Goal: Transaction & Acquisition: Purchase product/service

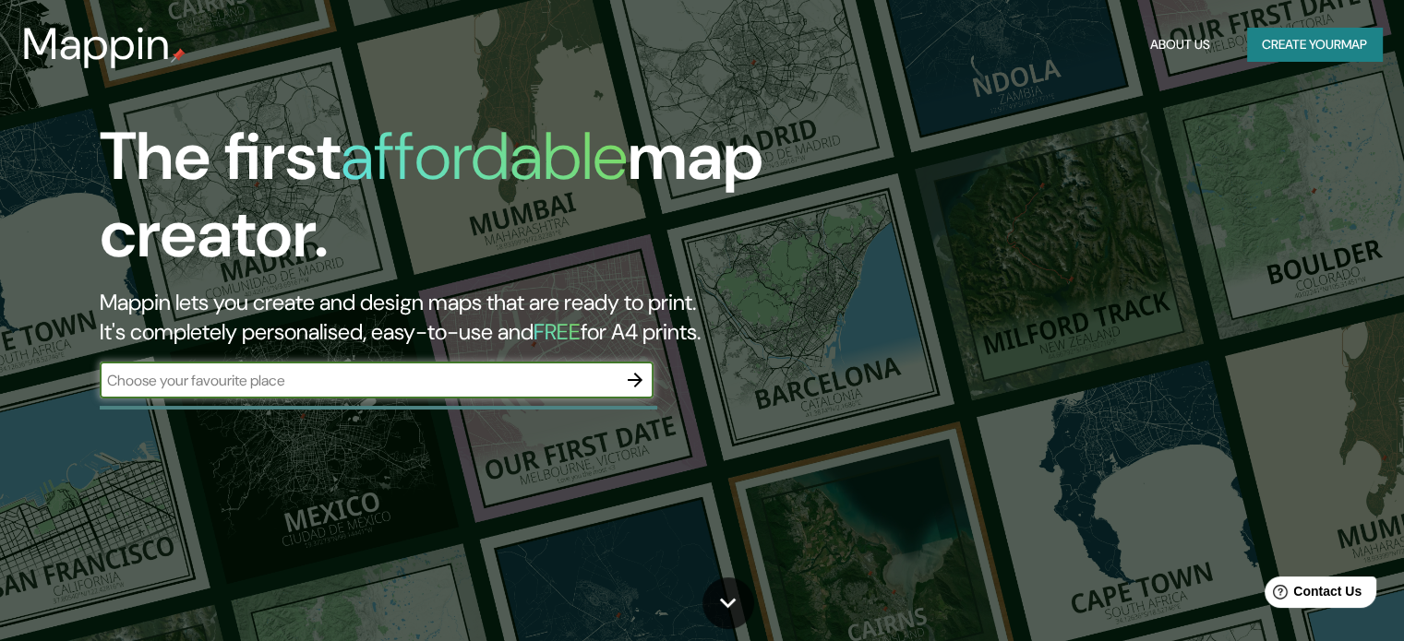
click at [533, 388] on input "text" at bounding box center [358, 380] width 517 height 21
click at [641, 376] on icon "button" at bounding box center [635, 380] width 22 height 22
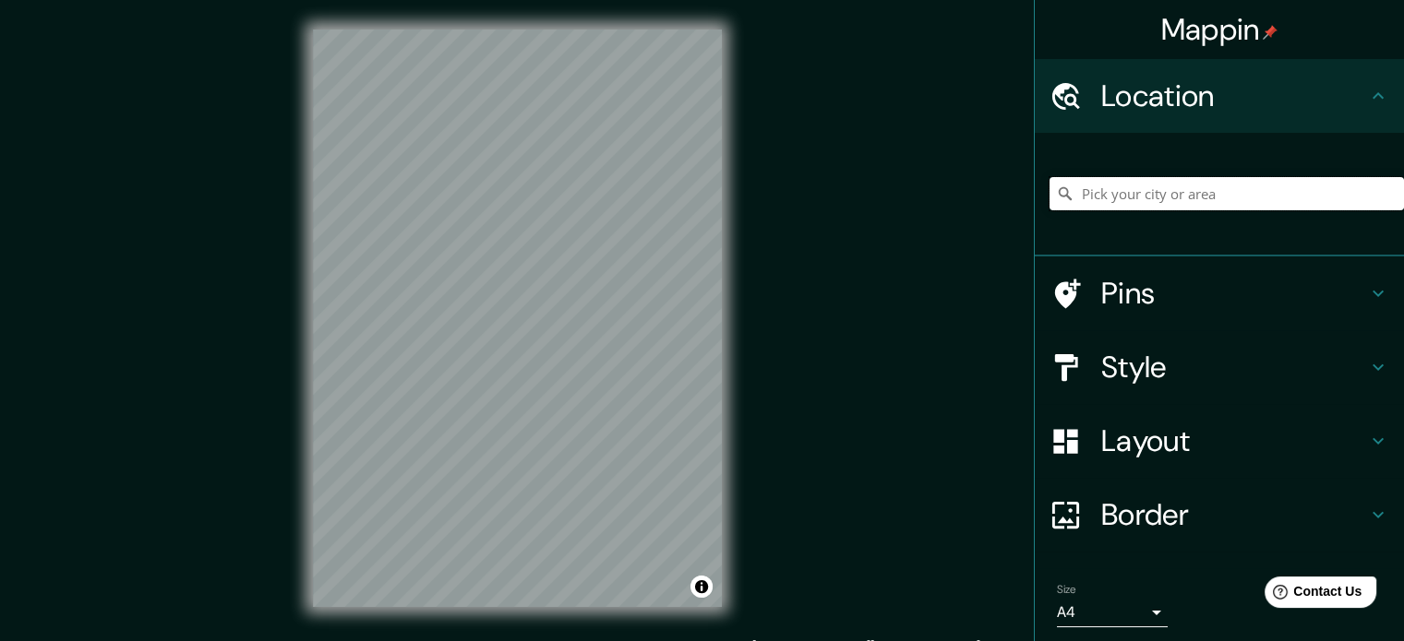
click at [1146, 190] on input "Pick your city or area" at bounding box center [1226, 193] width 354 height 33
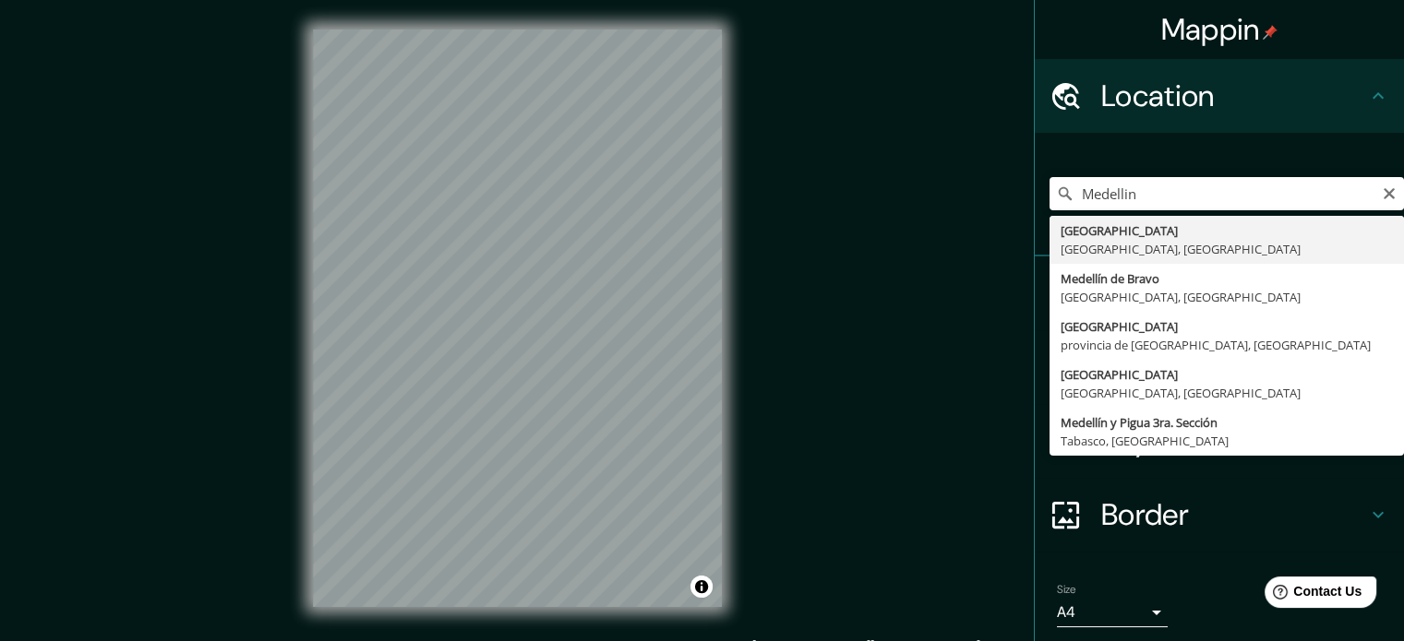
type input "Medellín, Antioquia, Colombia"
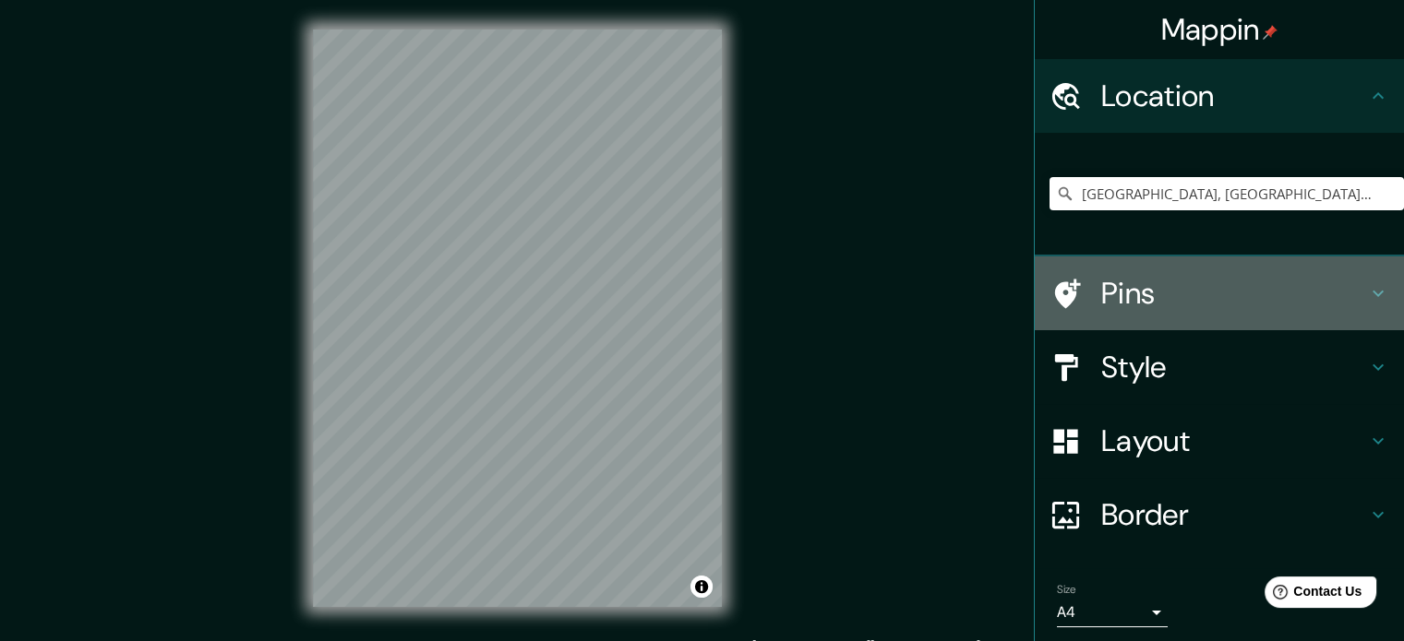
click at [1204, 277] on h4 "Pins" at bounding box center [1234, 293] width 266 height 37
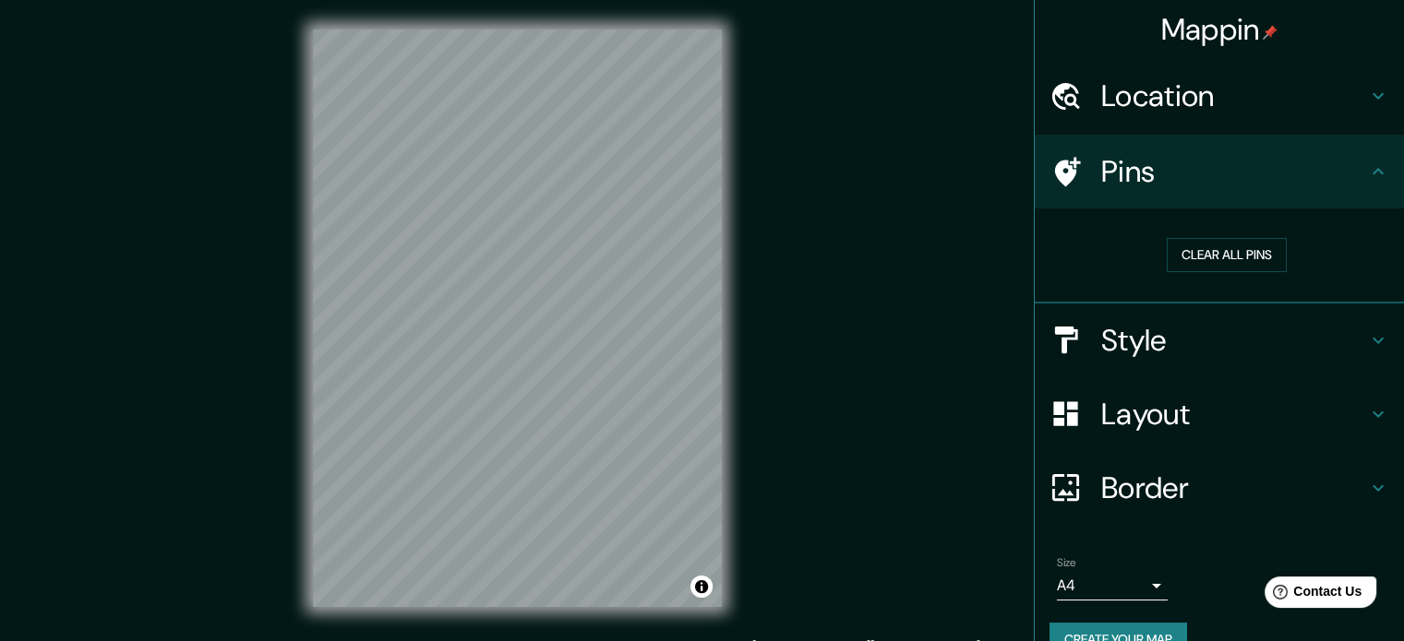
click at [1306, 180] on h4 "Pins" at bounding box center [1234, 171] width 266 height 37
click at [1322, 104] on h4 "Location" at bounding box center [1234, 96] width 266 height 37
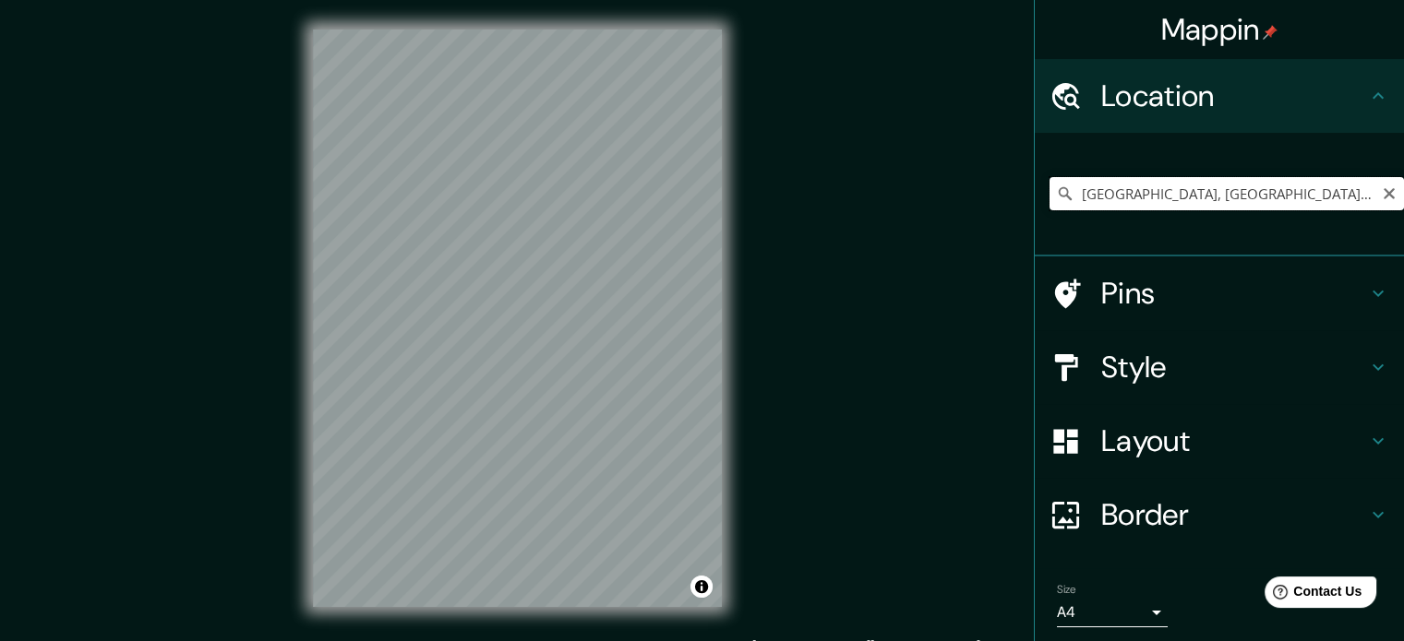
click at [1272, 190] on input "Medellín, Antioquia, Colombia" at bounding box center [1226, 193] width 354 height 33
drag, startPoint x: 1275, startPoint y: 190, endPoint x: 967, endPoint y: 210, distance: 308.0
click at [967, 210] on div "Mappin Location Medellín, Antioquia, Colombia Pins Style Layout Border Choose a…" at bounding box center [702, 333] width 1404 height 666
paste input "Parque Biblioteca León de Grieff"
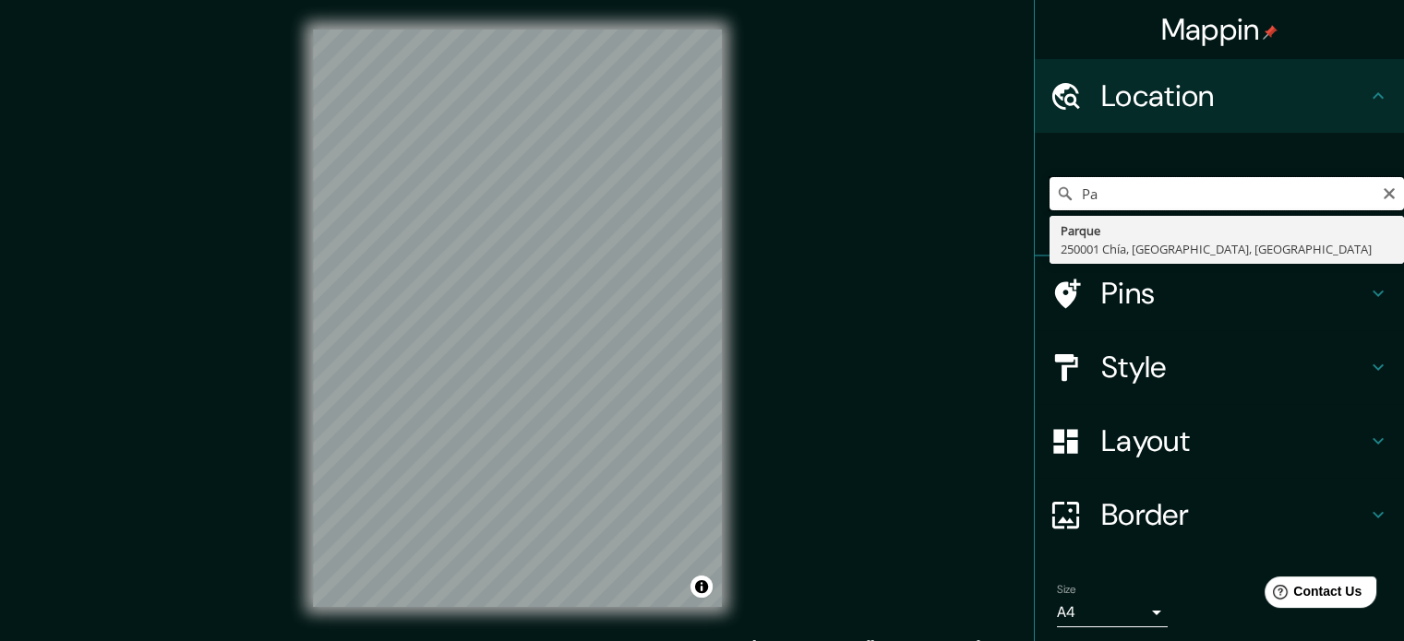
type input "P"
type input "l"
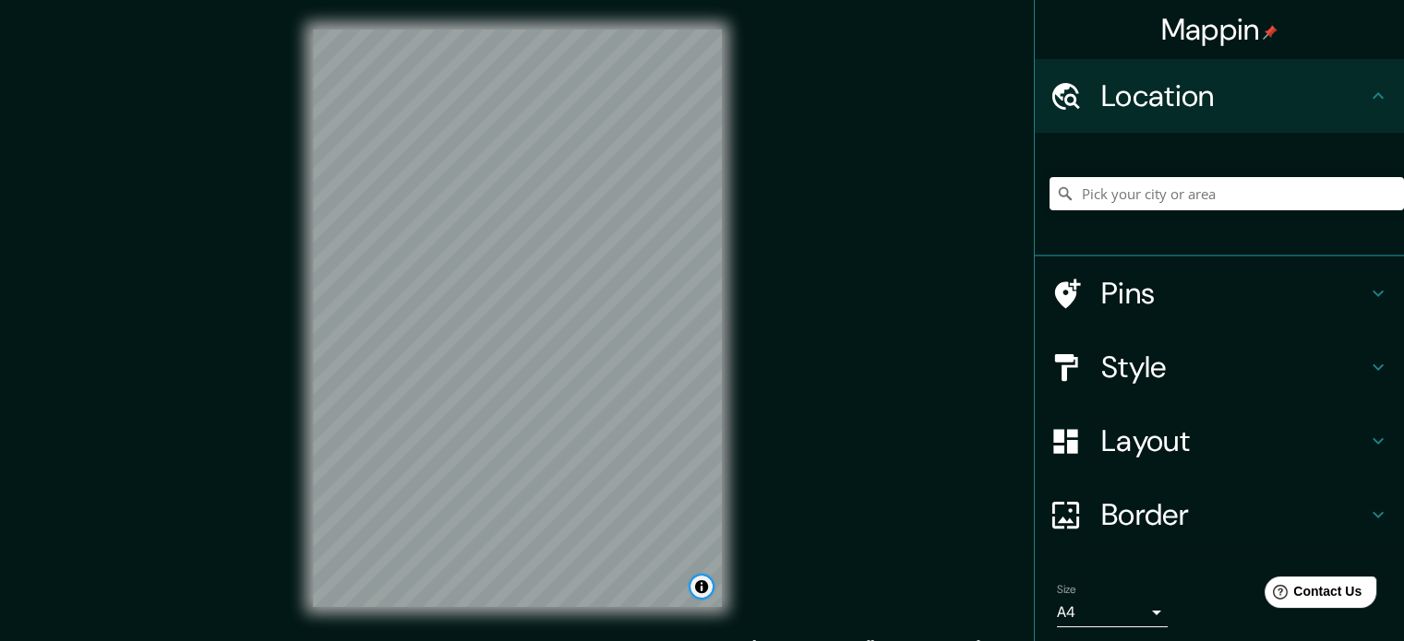
click at [705, 597] on button "Toggle attribution" at bounding box center [701, 587] width 22 height 22
click at [1249, 194] on input "Pick your city or area" at bounding box center [1226, 193] width 354 height 33
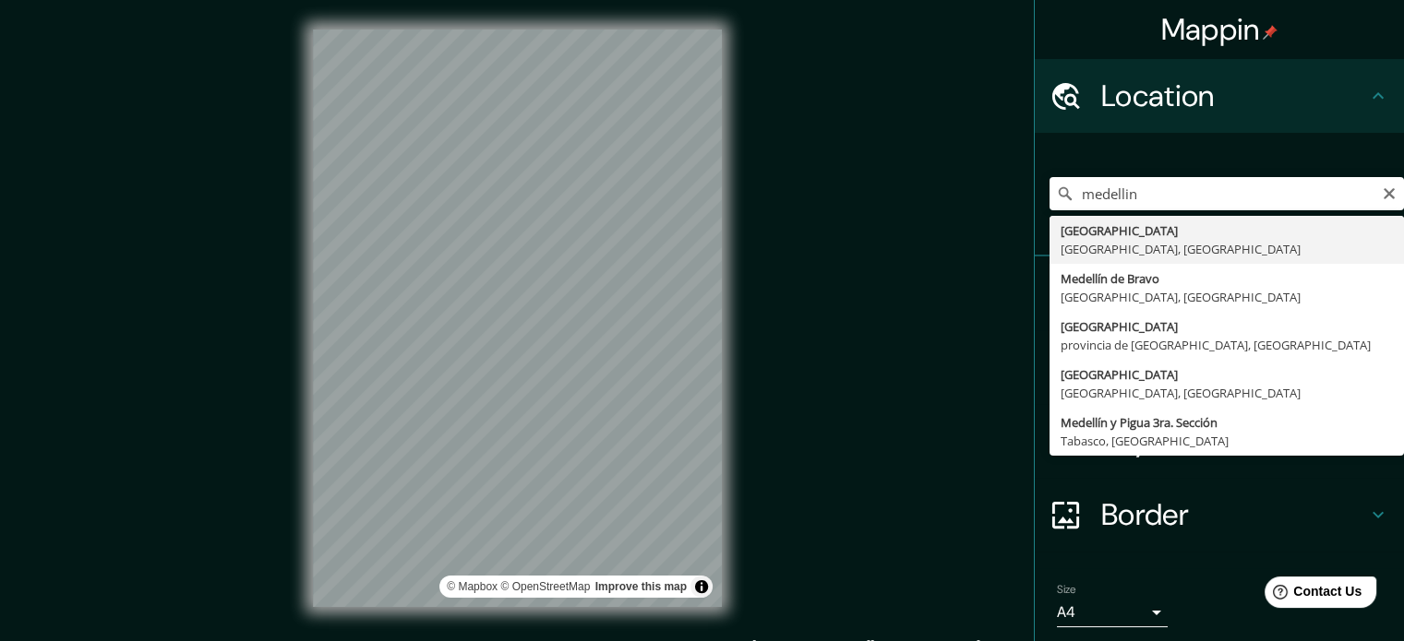
type input "Medellín, Antioquia, Colombia"
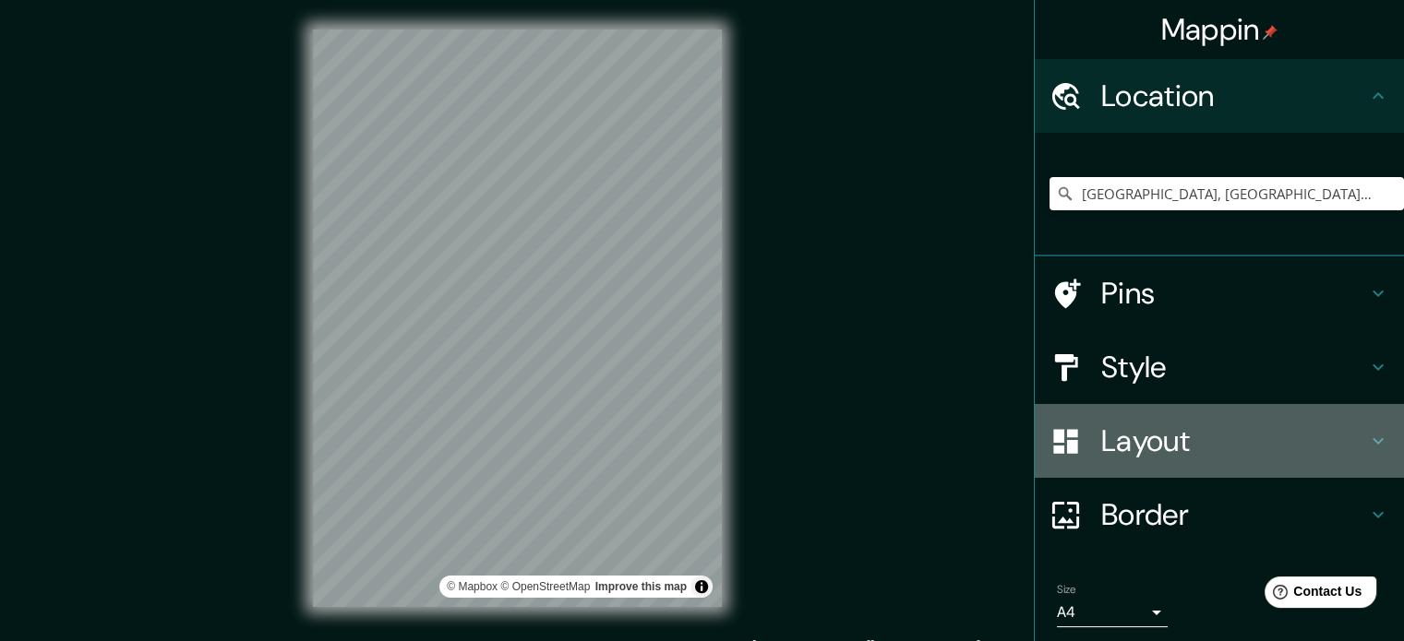
click at [1157, 430] on h4 "Layout" at bounding box center [1234, 441] width 266 height 37
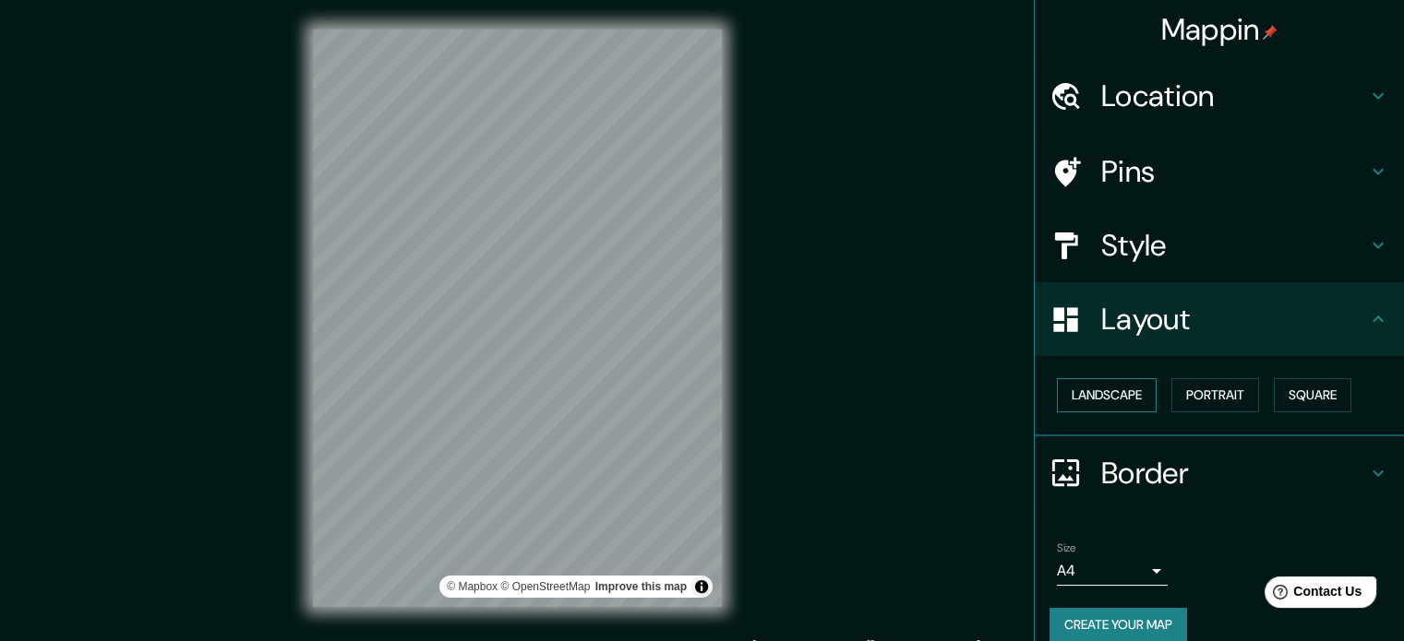
click at [1084, 391] on button "Landscape" at bounding box center [1107, 395] width 100 height 34
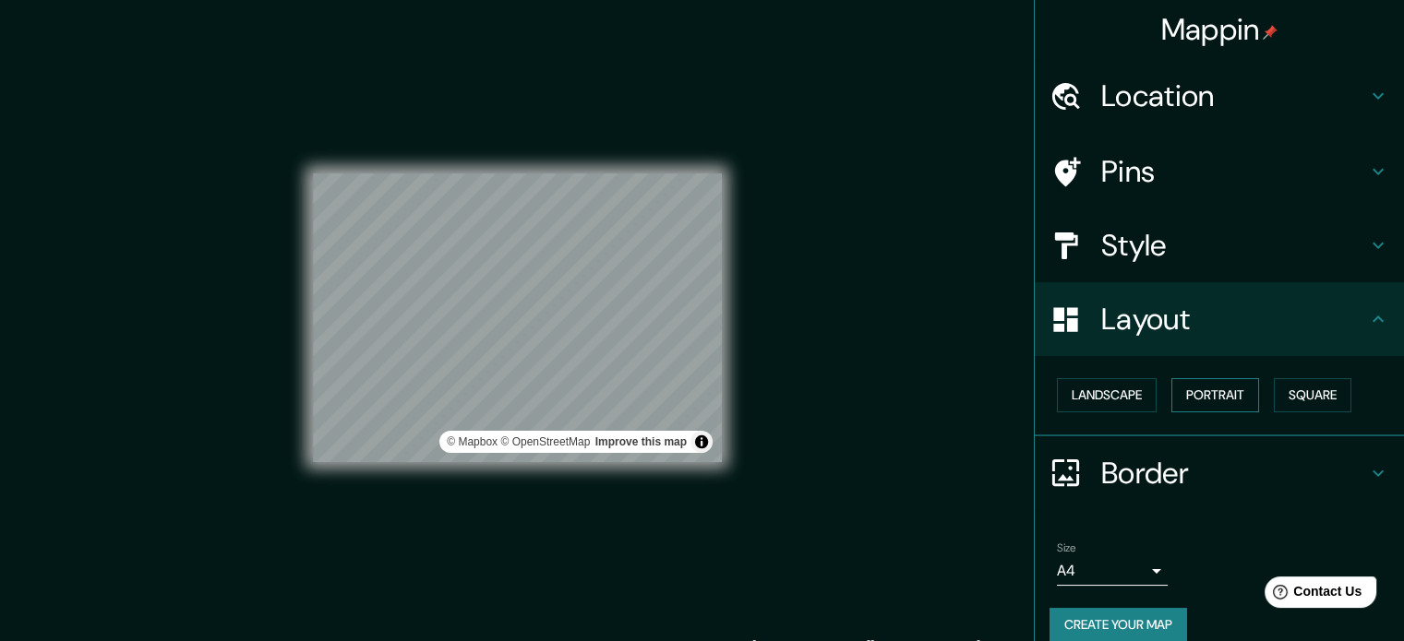
click at [1193, 391] on button "Portrait" at bounding box center [1215, 395] width 88 height 34
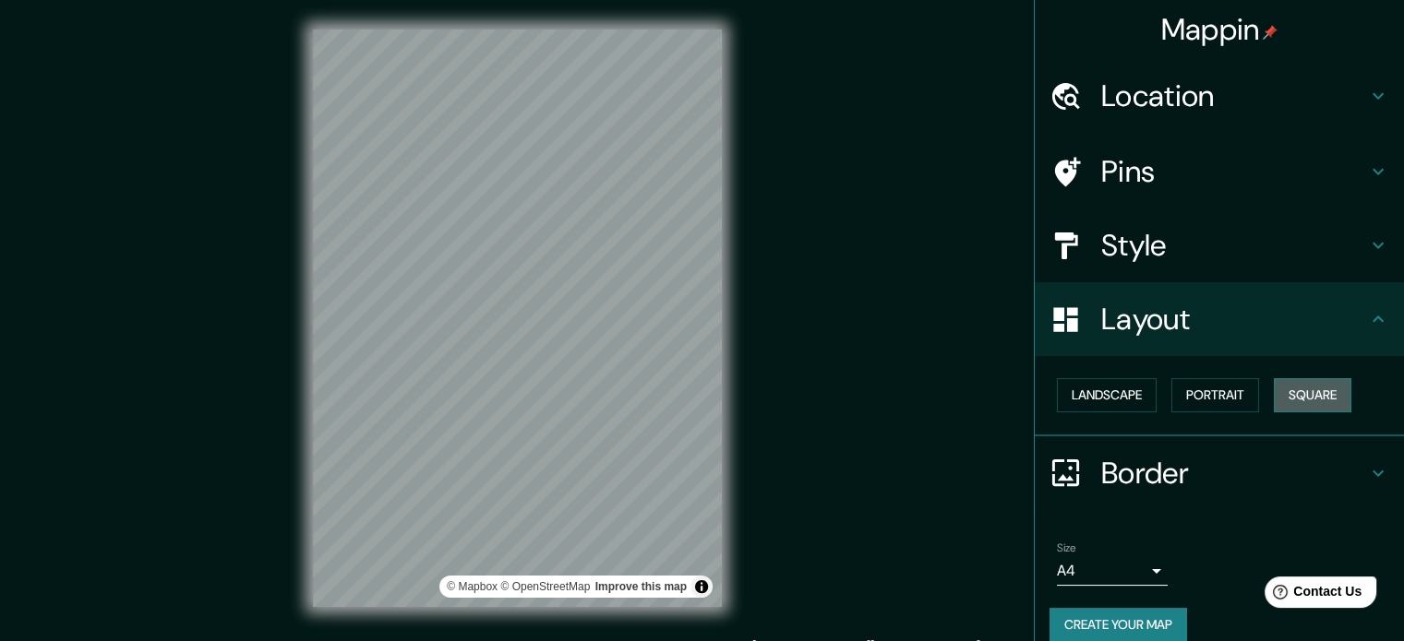
click at [1313, 393] on button "Square" at bounding box center [1313, 395] width 78 height 34
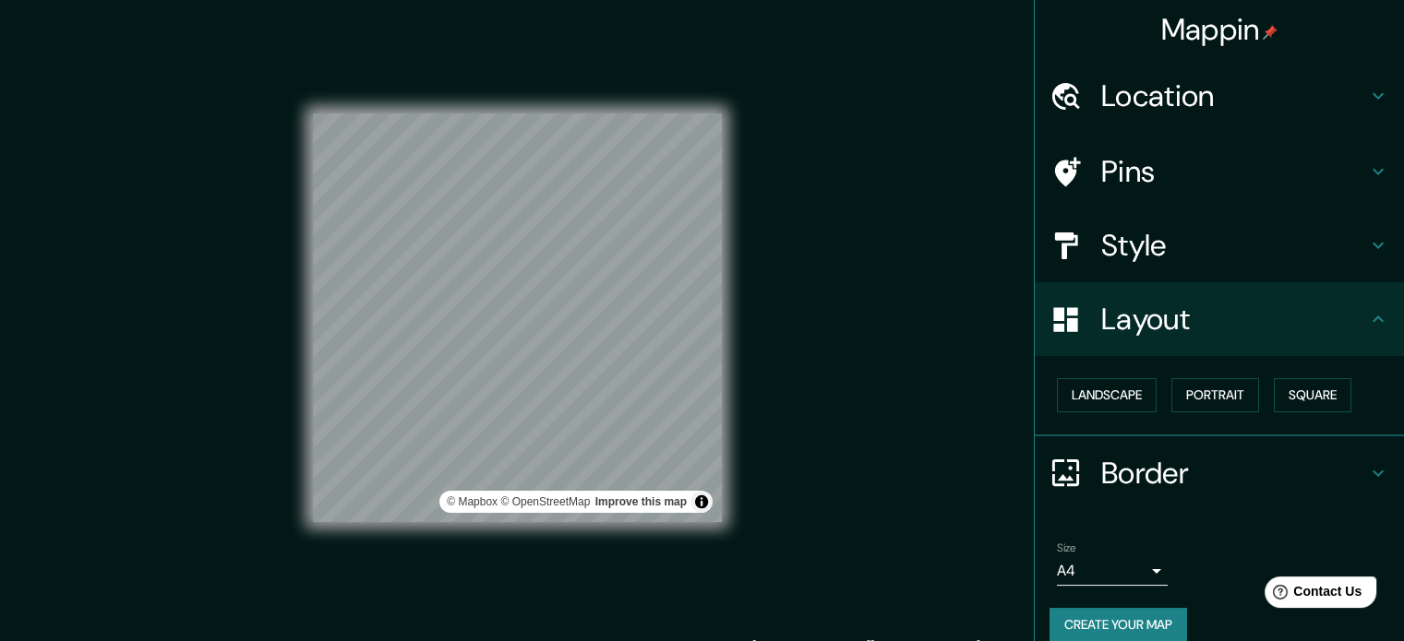
click at [1202, 463] on h4 "Border" at bounding box center [1234, 473] width 266 height 37
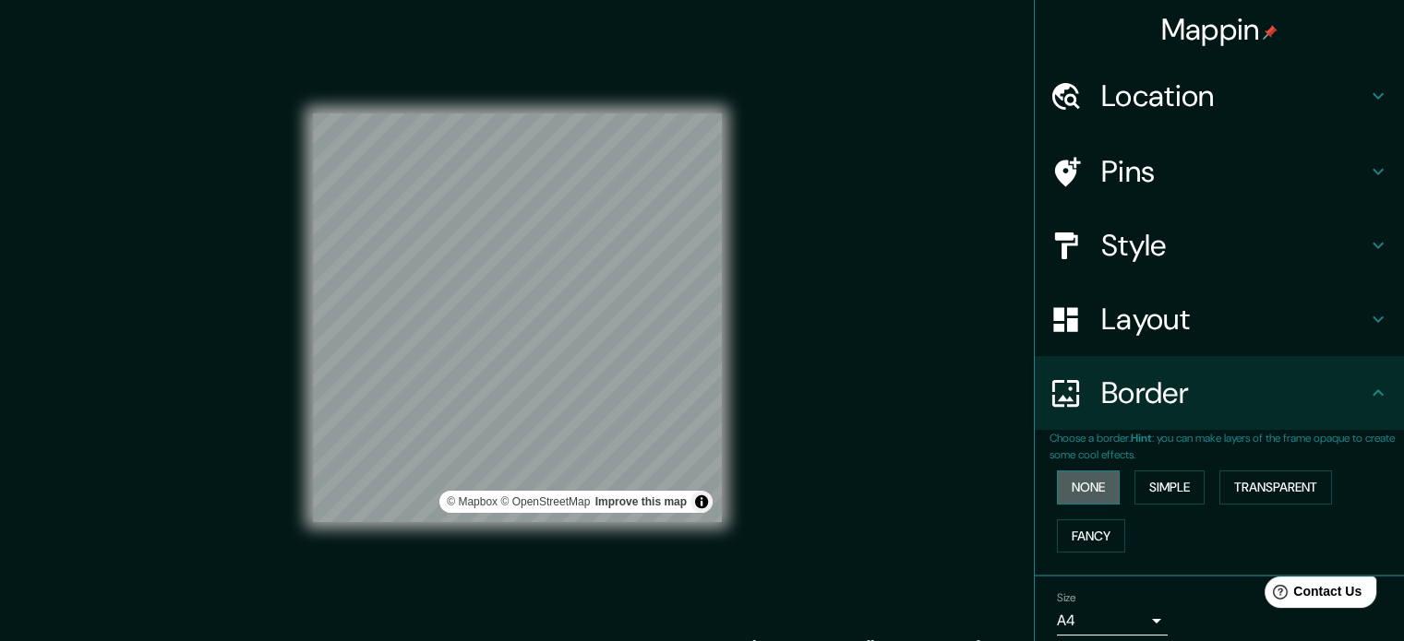
click at [1074, 484] on button "None" at bounding box center [1088, 488] width 63 height 34
click at [1159, 484] on button "Simple" at bounding box center [1169, 488] width 70 height 34
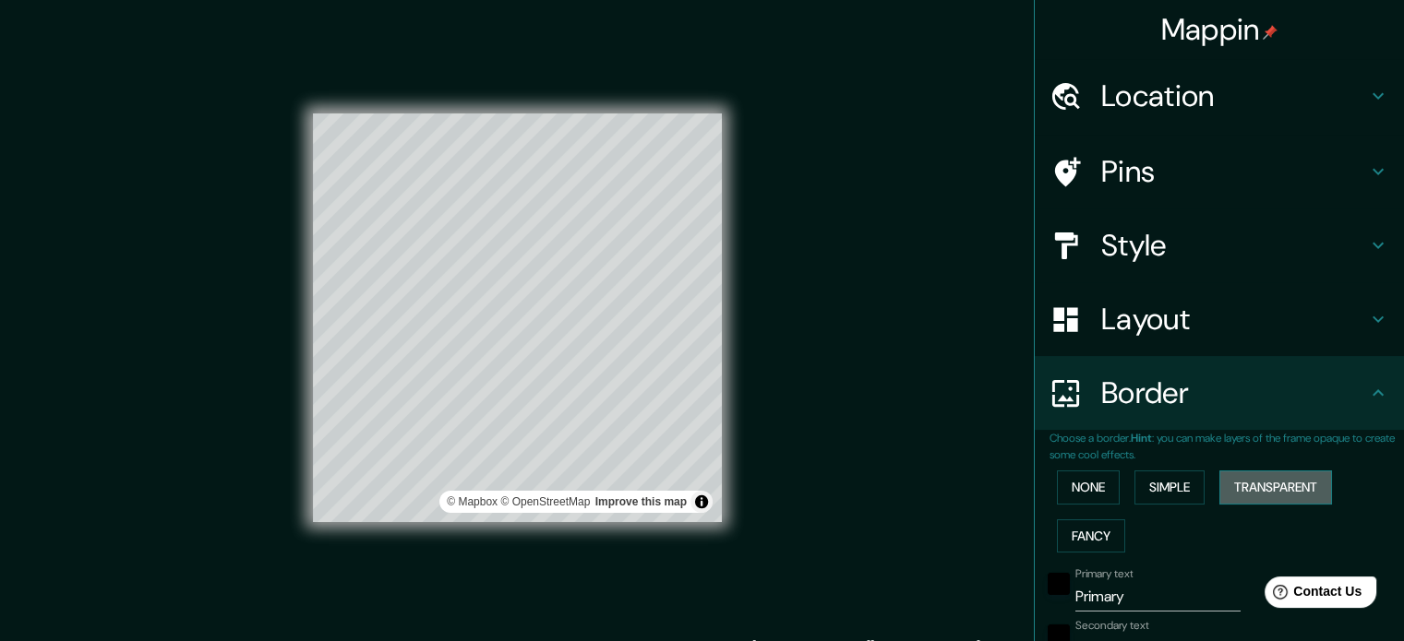
click at [1232, 483] on button "Transparent" at bounding box center [1275, 488] width 113 height 34
click at [1085, 525] on button "Fancy" at bounding box center [1091, 537] width 68 height 34
click at [1085, 485] on button "None" at bounding box center [1088, 488] width 63 height 34
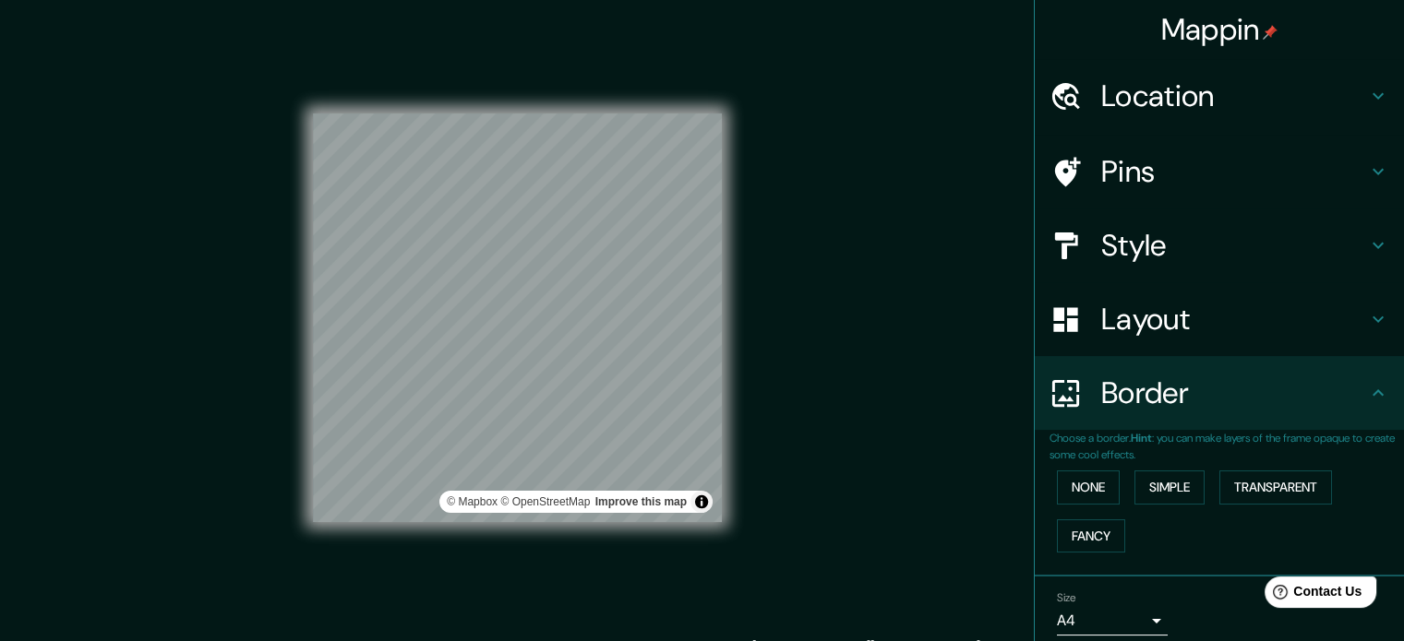
click at [1178, 250] on h4 "Style" at bounding box center [1234, 245] width 266 height 37
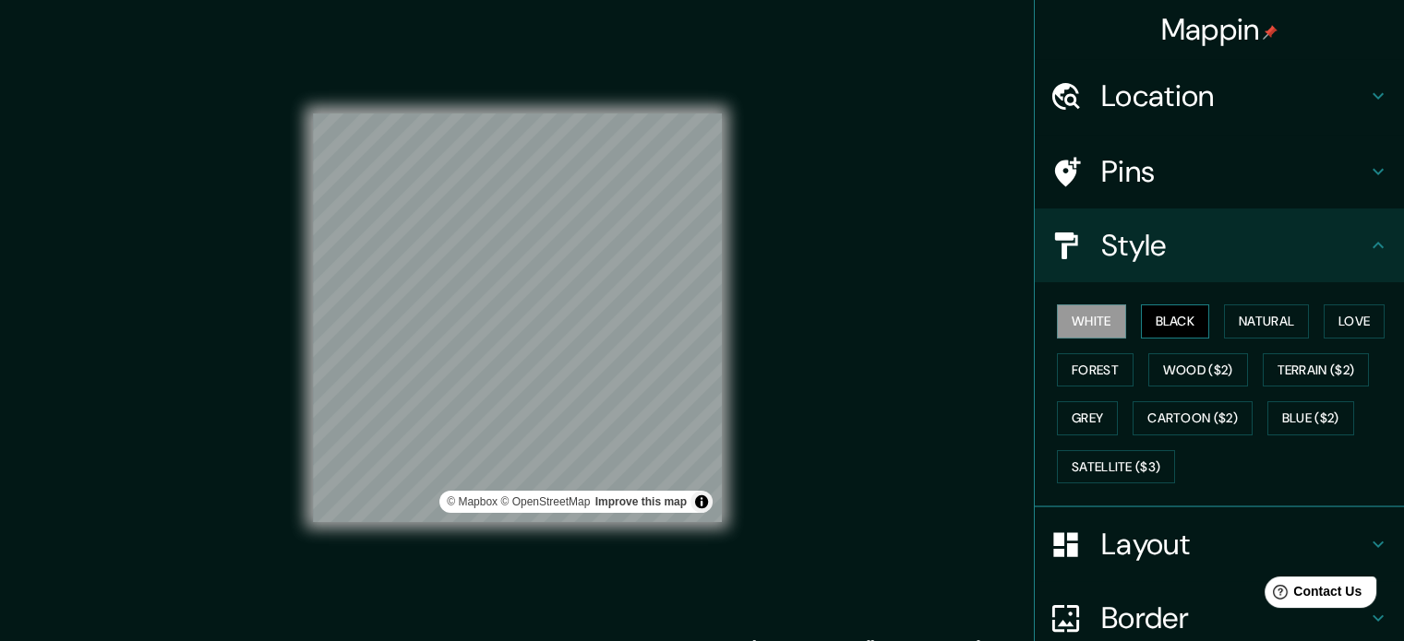
click at [1166, 319] on button "Black" at bounding box center [1175, 322] width 69 height 34
click at [1081, 323] on button "White" at bounding box center [1091, 322] width 69 height 34
click at [1186, 416] on button "Cartoon ($2)" at bounding box center [1193, 419] width 120 height 34
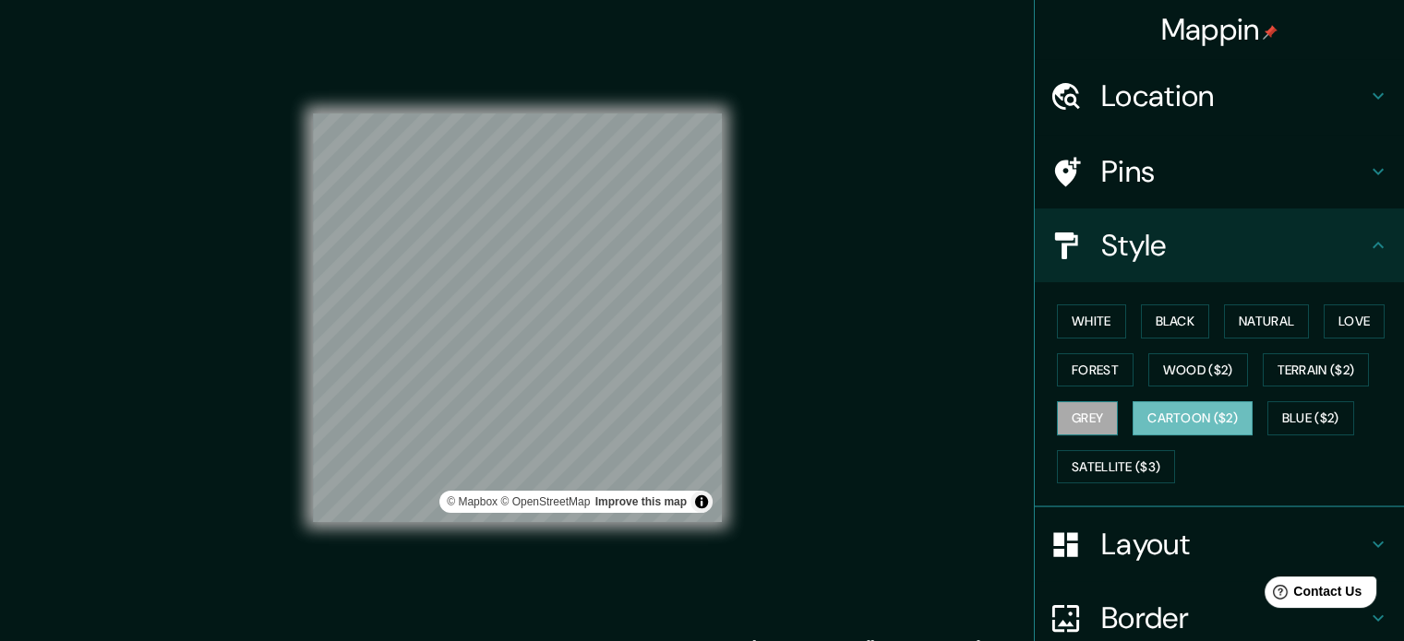
click at [1063, 416] on button "Grey" at bounding box center [1087, 419] width 61 height 34
click at [1310, 377] on button "Terrain ($2)" at bounding box center [1316, 371] width 107 height 34
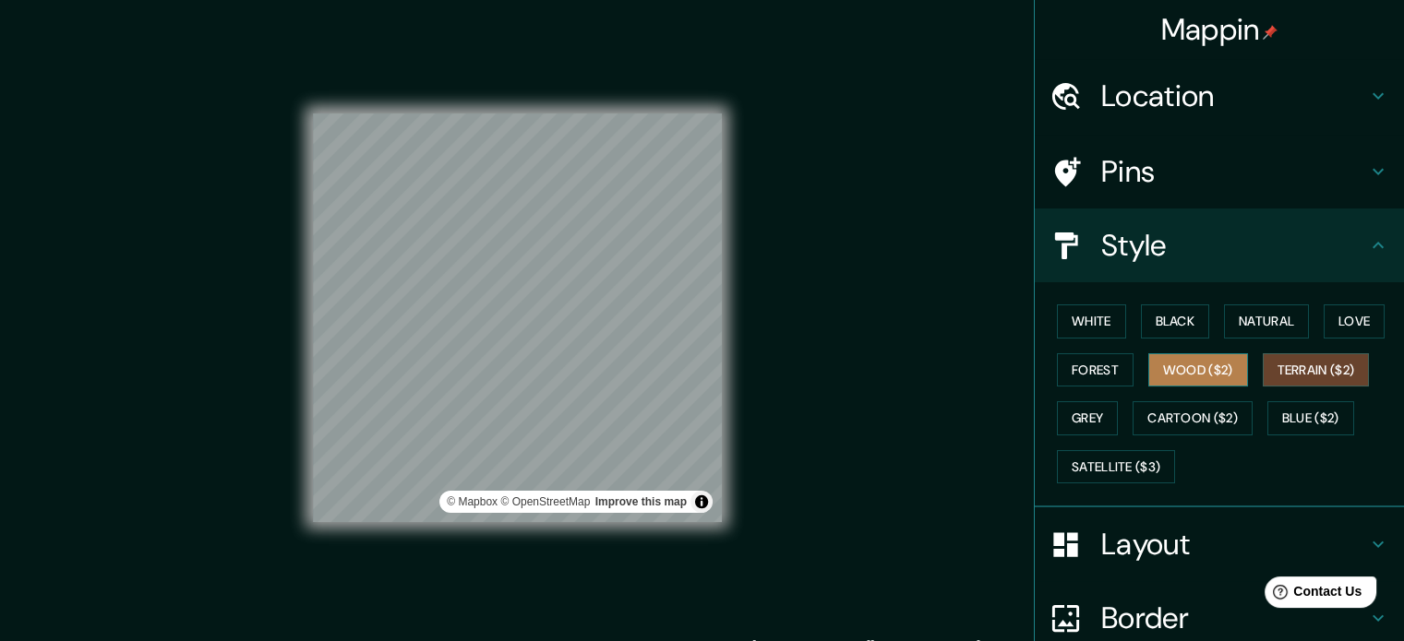
click at [1184, 381] on button "Wood ($2)" at bounding box center [1198, 371] width 100 height 34
click at [1151, 327] on button "Black" at bounding box center [1175, 322] width 69 height 34
click at [1296, 93] on h4 "Location" at bounding box center [1234, 96] width 266 height 37
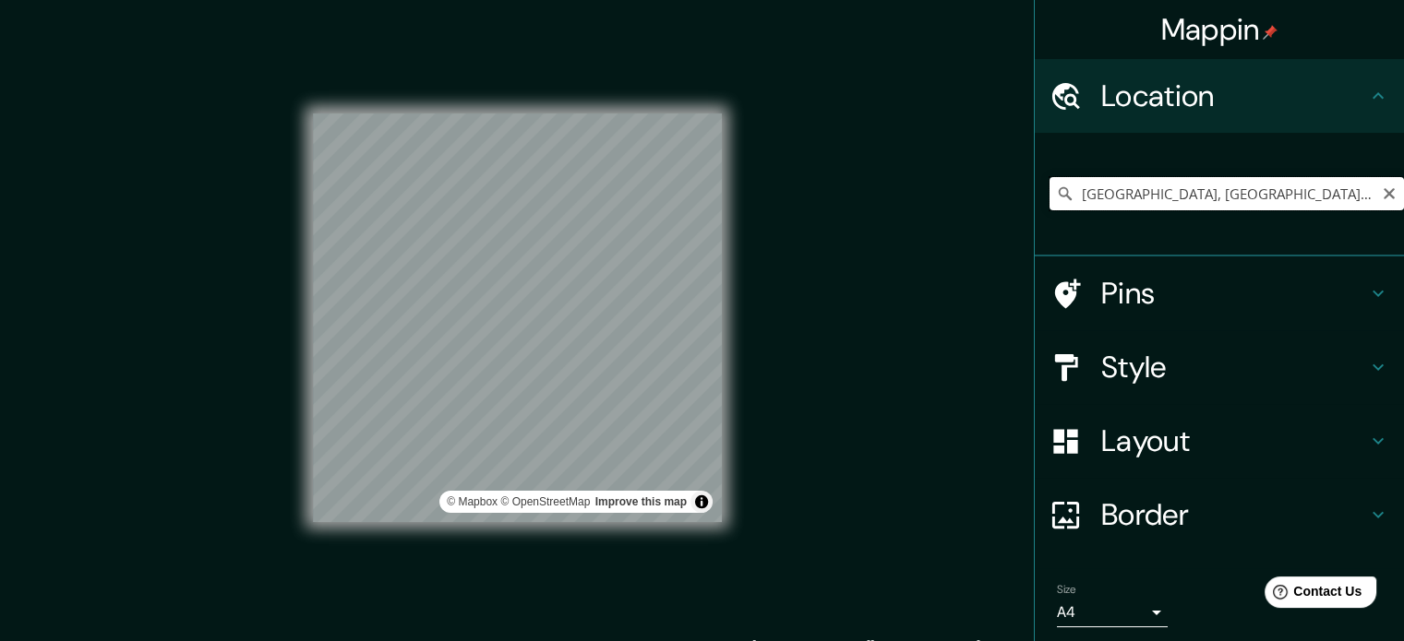
click at [1285, 191] on input "Medellín, Antioquia, Colombia" at bounding box center [1226, 193] width 354 height 33
click at [1382, 195] on icon "Clear" at bounding box center [1389, 193] width 15 height 15
paste input "Cl 59A #3630, Medellín, Villa Hermosa, Medellín, Antioquia, Colombia"
type input "Medellín, Antioquia, Colombia"
click at [244, 358] on div "Mappin Location Medellín, Antioquia, Colombia Medellín Antioquia, Colombia Anti…" at bounding box center [702, 333] width 1404 height 666
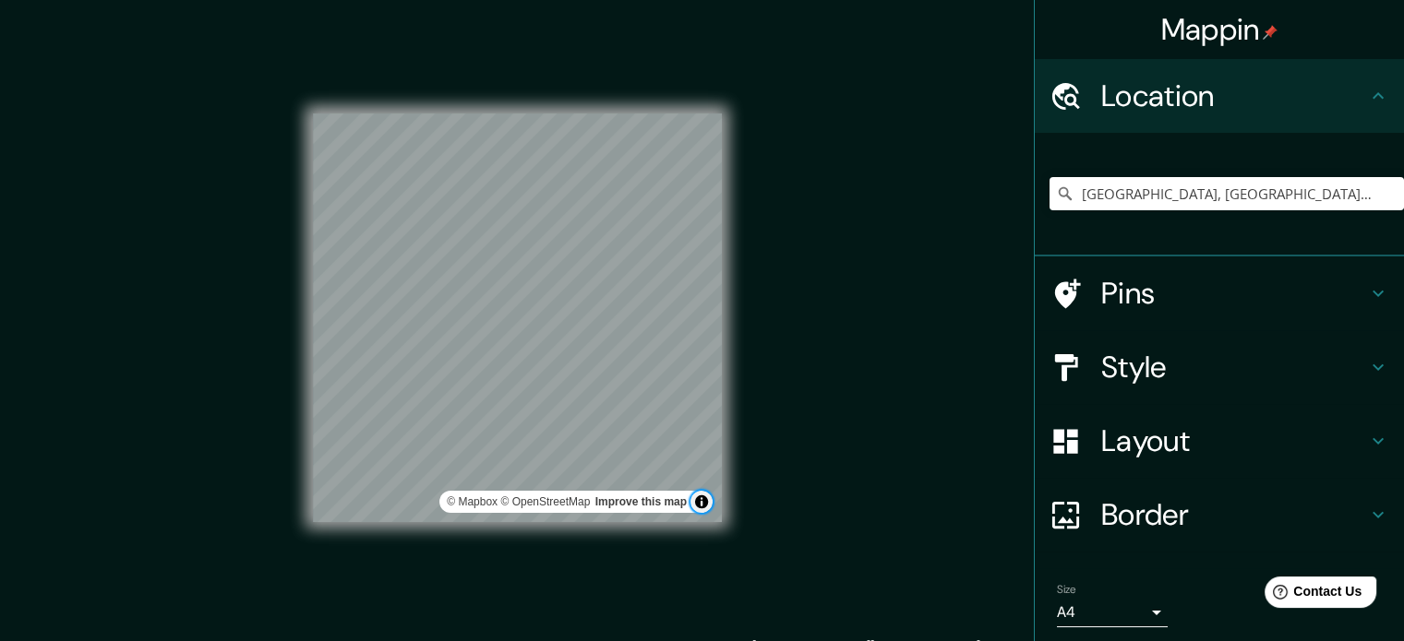
click at [703, 498] on button "Toggle attribution" at bounding box center [701, 502] width 22 height 22
click at [1132, 607] on body "Mappin Location Medellín, Antioquia, Colombia Medellín Antioquia, Colombia Anti…" at bounding box center [702, 320] width 1404 height 641
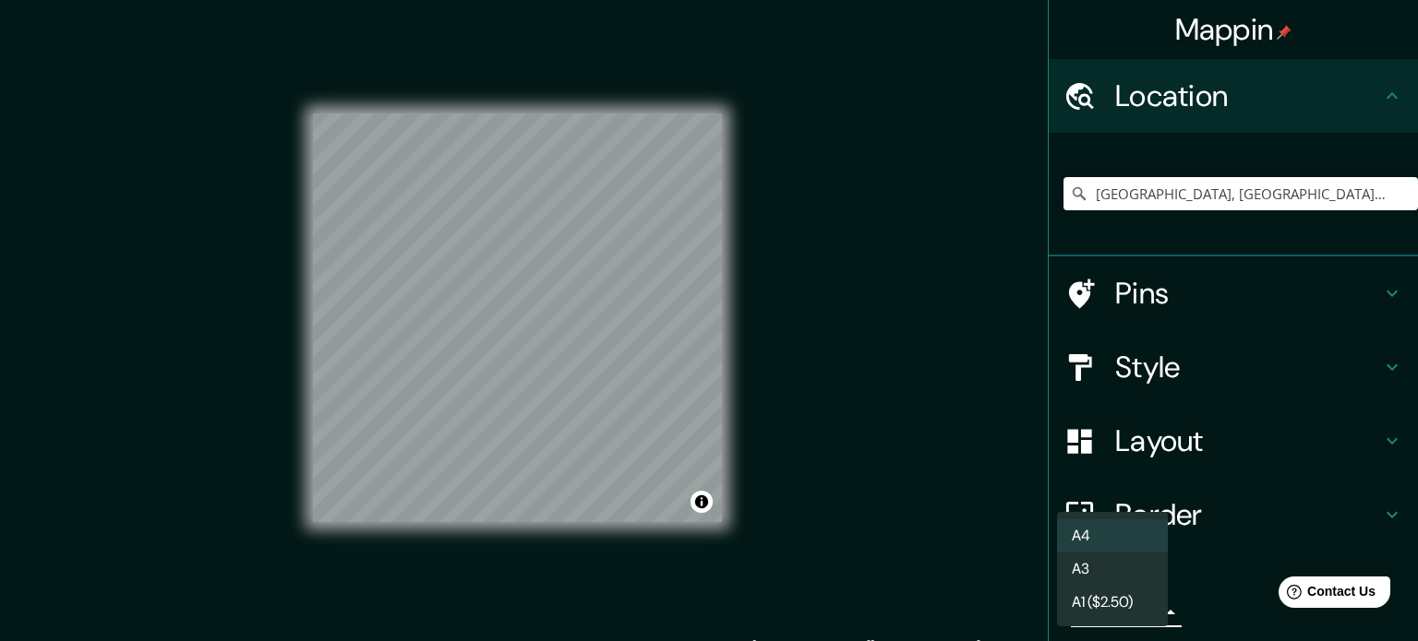
click at [981, 560] on div at bounding box center [709, 320] width 1418 height 641
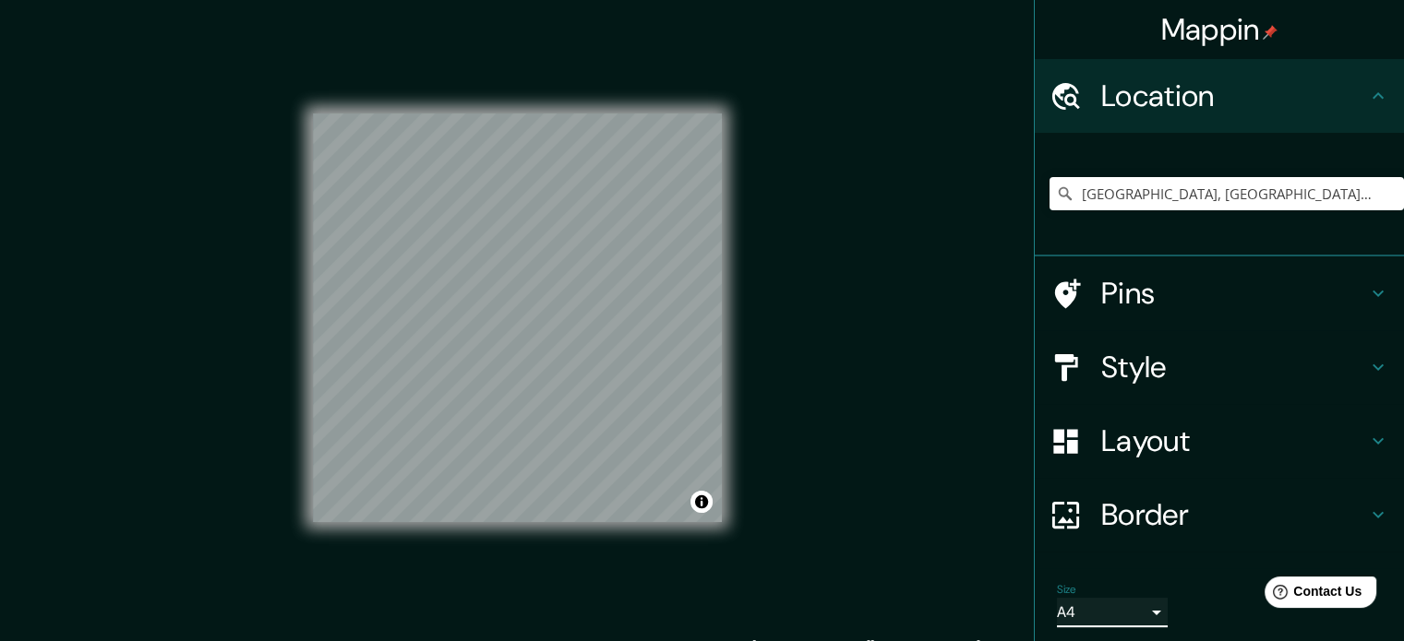
scroll to position [63, 0]
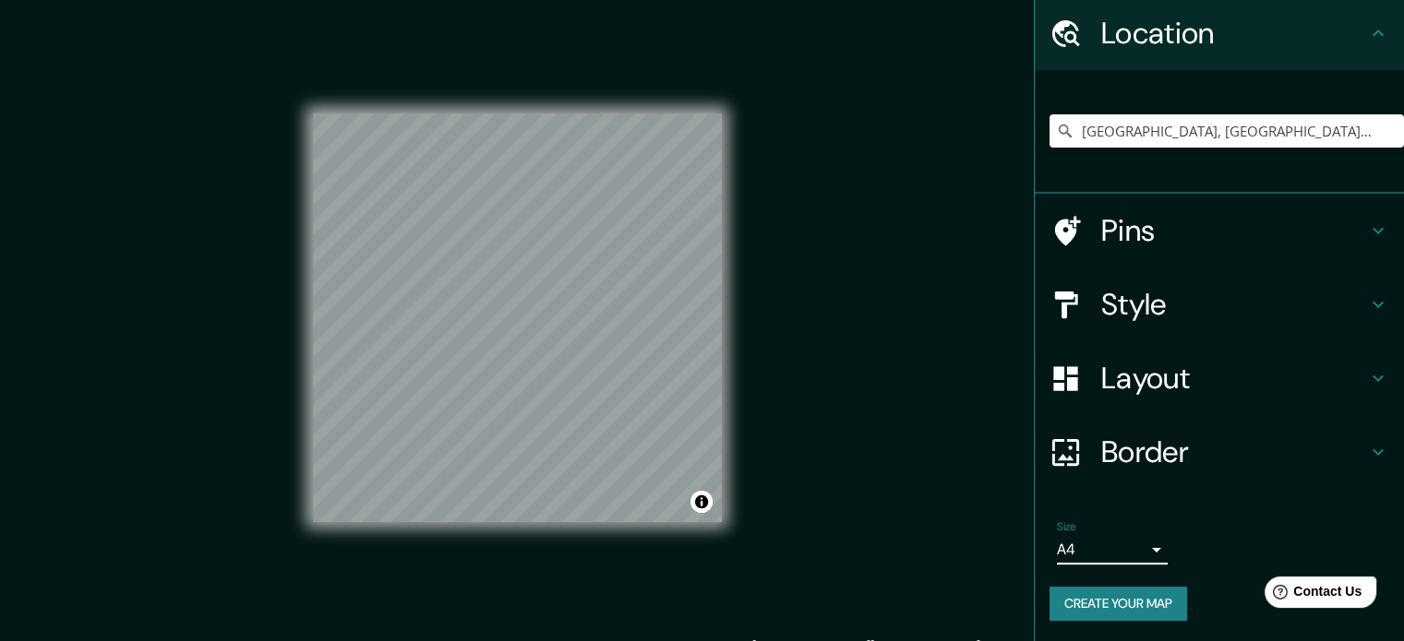
click at [1181, 438] on h4 "Border" at bounding box center [1234, 452] width 266 height 37
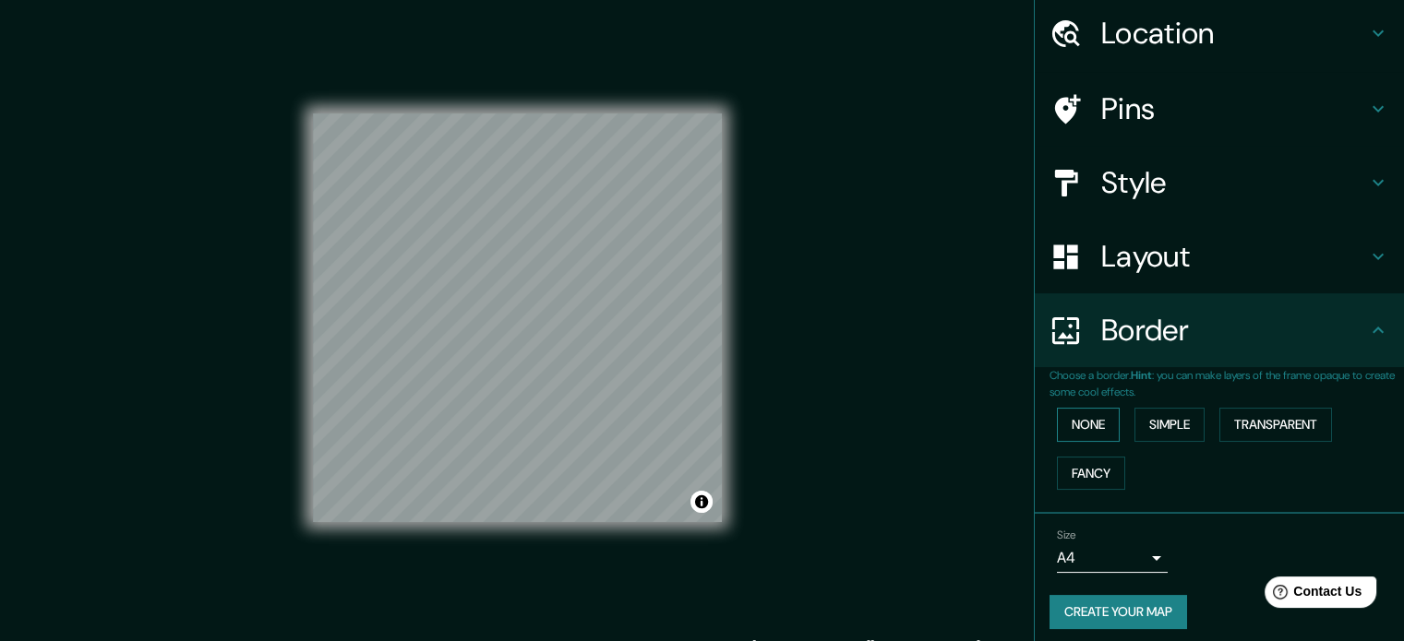
click at [1077, 421] on button "None" at bounding box center [1088, 425] width 63 height 34
click at [1183, 254] on h4 "Layout" at bounding box center [1234, 256] width 266 height 37
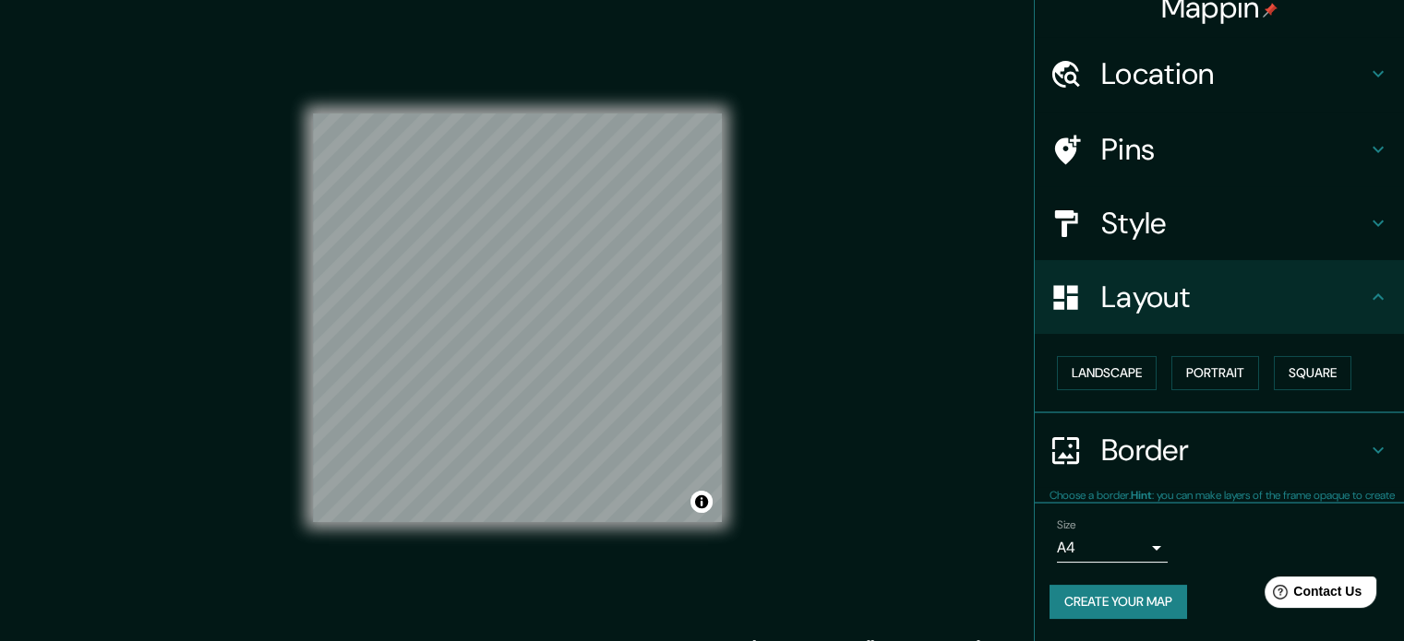
scroll to position [20, 0]
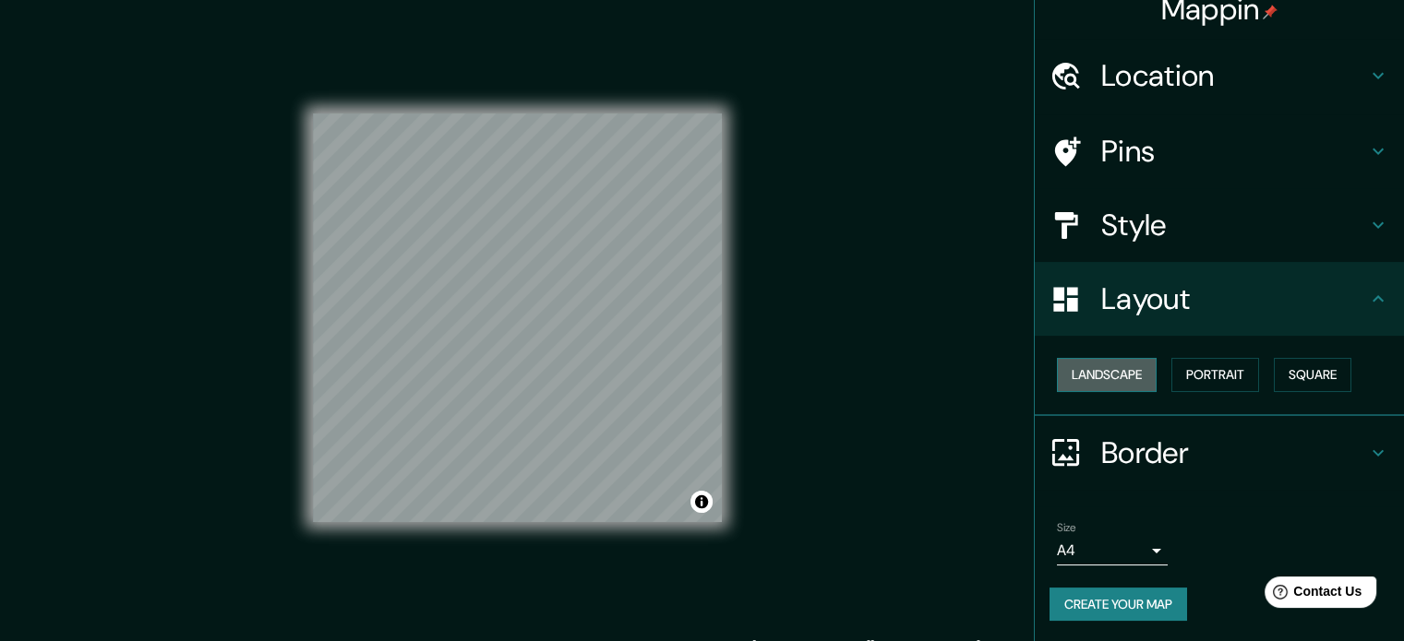
click at [1114, 379] on button "Landscape" at bounding box center [1107, 375] width 100 height 34
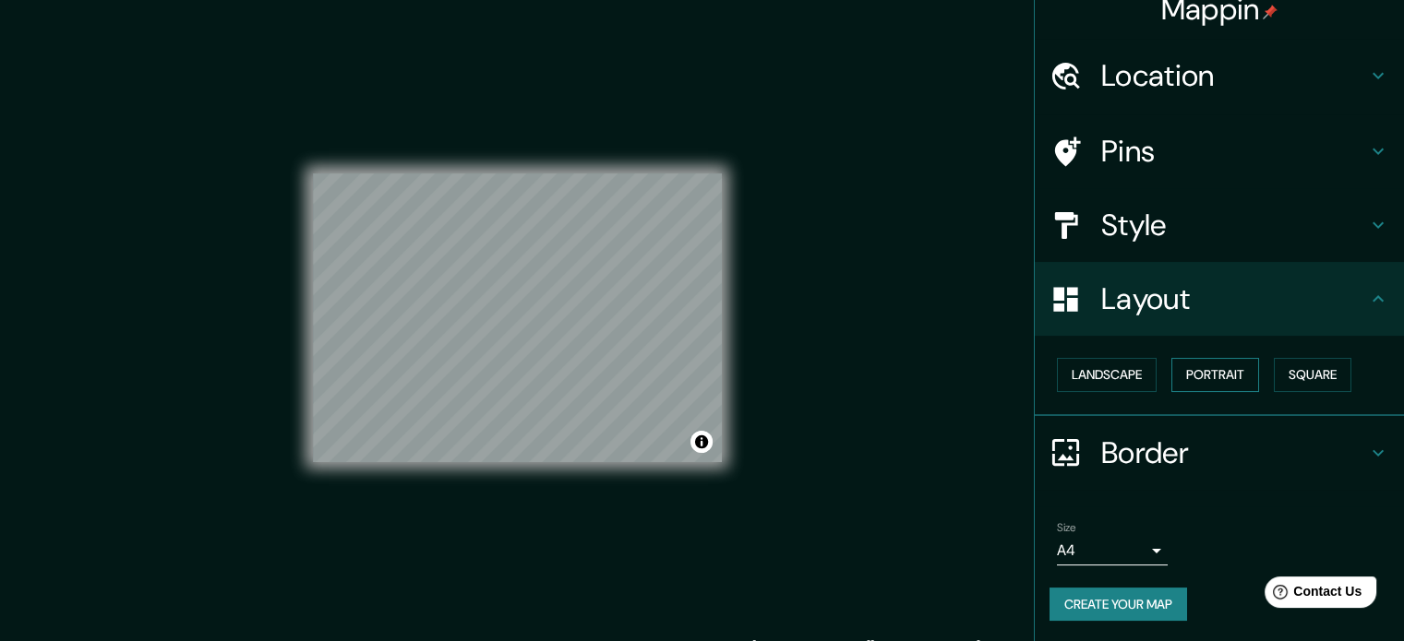
click at [1195, 378] on button "Portrait" at bounding box center [1215, 375] width 88 height 34
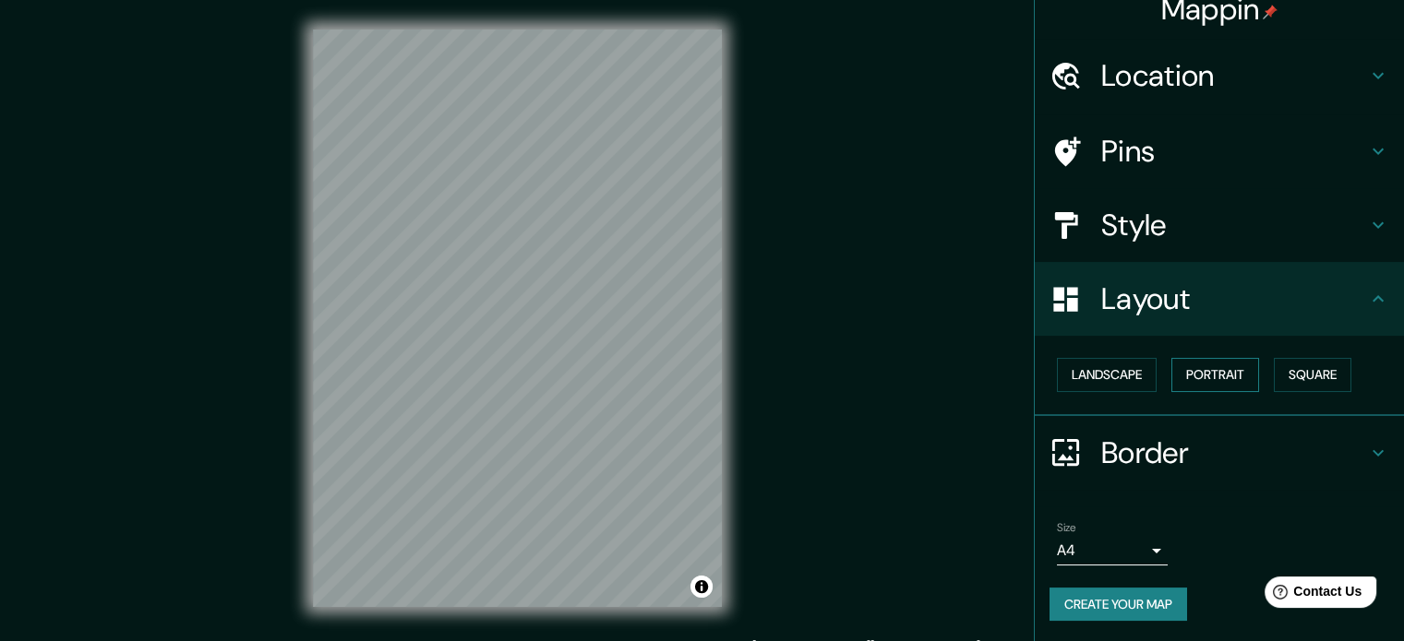
click at [1224, 365] on button "Portrait" at bounding box center [1215, 375] width 88 height 34
click at [1141, 234] on h4 "Style" at bounding box center [1234, 225] width 266 height 37
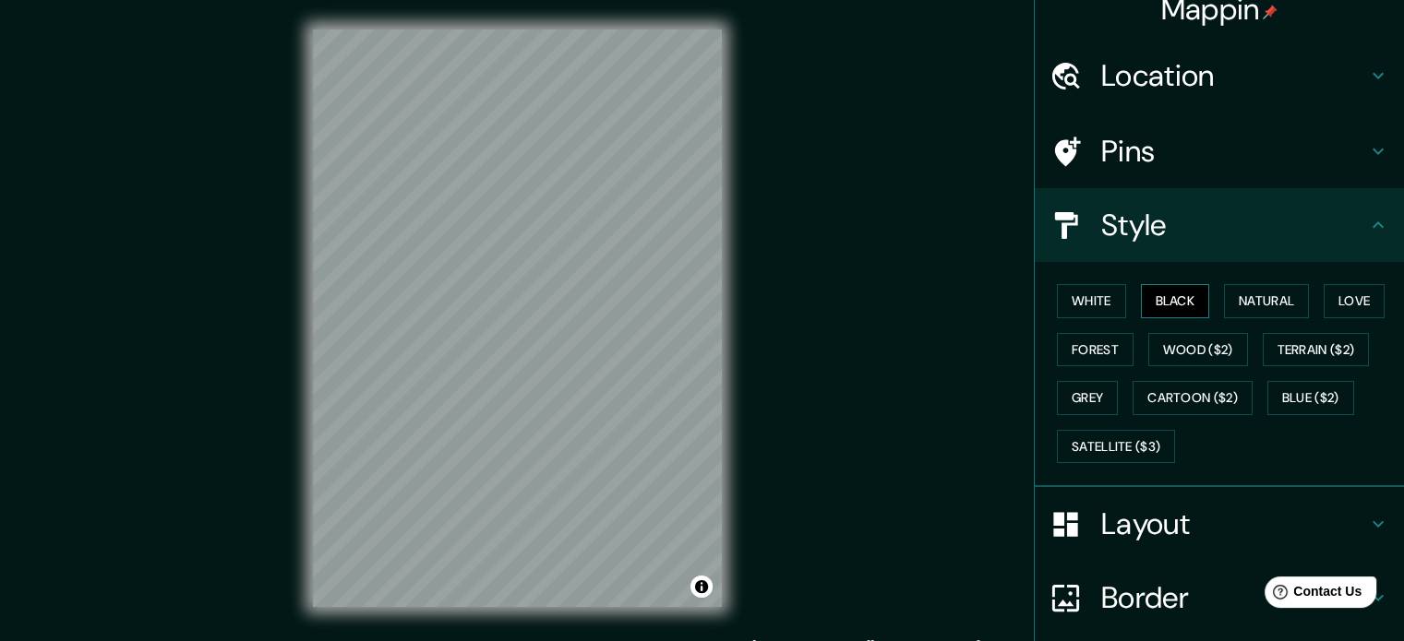
click at [1156, 306] on button "Black" at bounding box center [1175, 301] width 69 height 34
click at [1233, 306] on button "Natural" at bounding box center [1266, 301] width 85 height 34
click at [1369, 293] on button "Love" at bounding box center [1354, 301] width 61 height 34
click at [1096, 340] on button "Forest" at bounding box center [1095, 350] width 77 height 34
click at [1083, 305] on button "White" at bounding box center [1091, 301] width 69 height 34
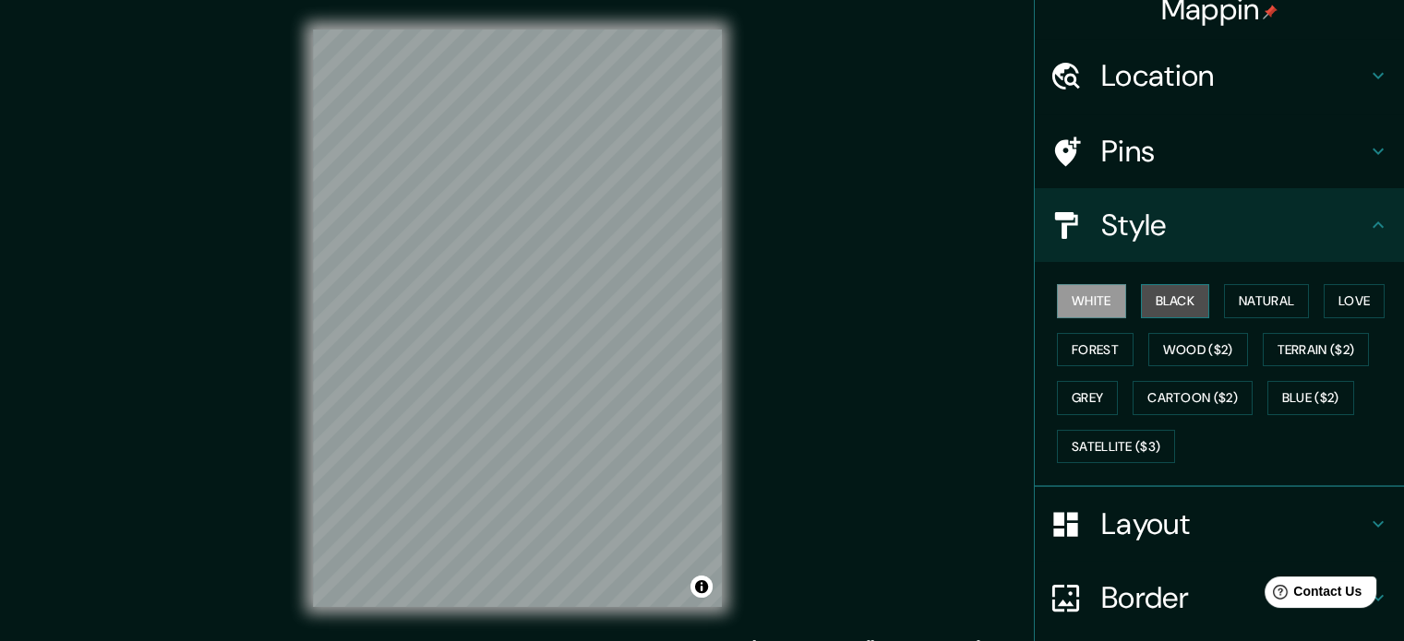
click at [1163, 302] on button "Black" at bounding box center [1175, 301] width 69 height 34
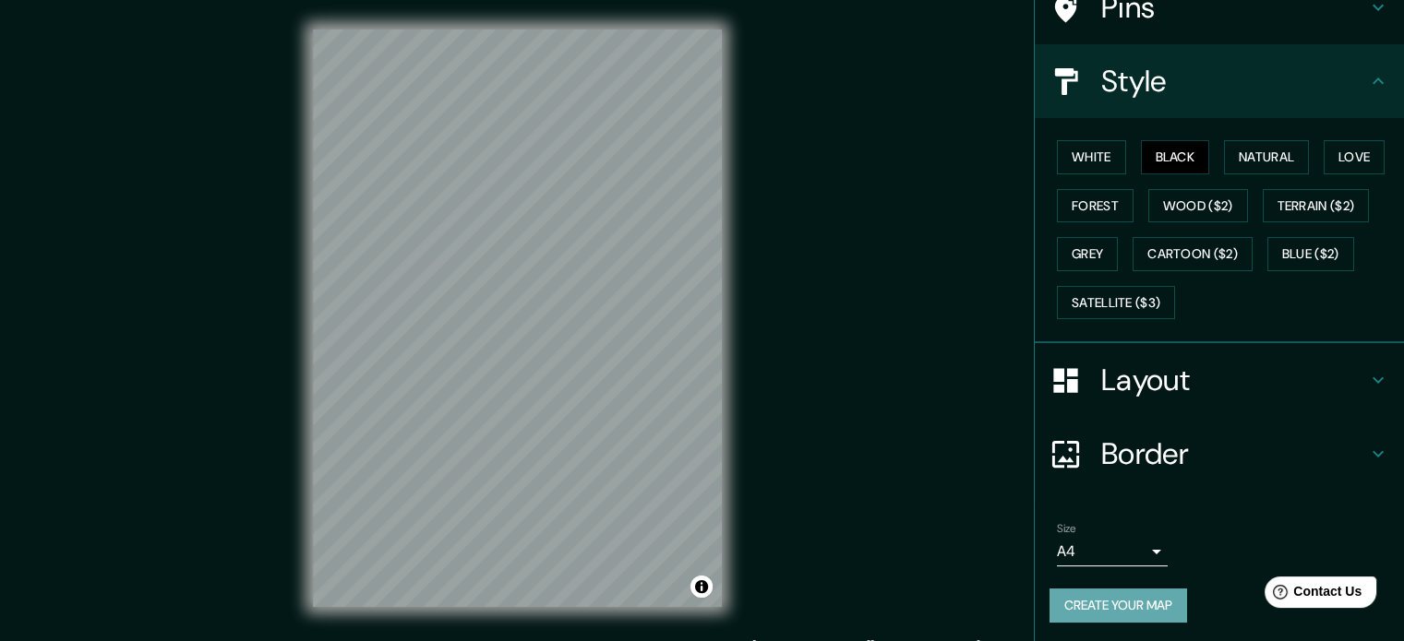
click at [1125, 612] on button "Create your map" at bounding box center [1118, 606] width 138 height 34
click at [962, 538] on div "Mappin Location Medellín, Antioquia, Colombia Medellín Antioquia, Colombia Anti…" at bounding box center [702, 333] width 1404 height 666
click at [1127, 590] on button "Create your map" at bounding box center [1118, 606] width 138 height 34
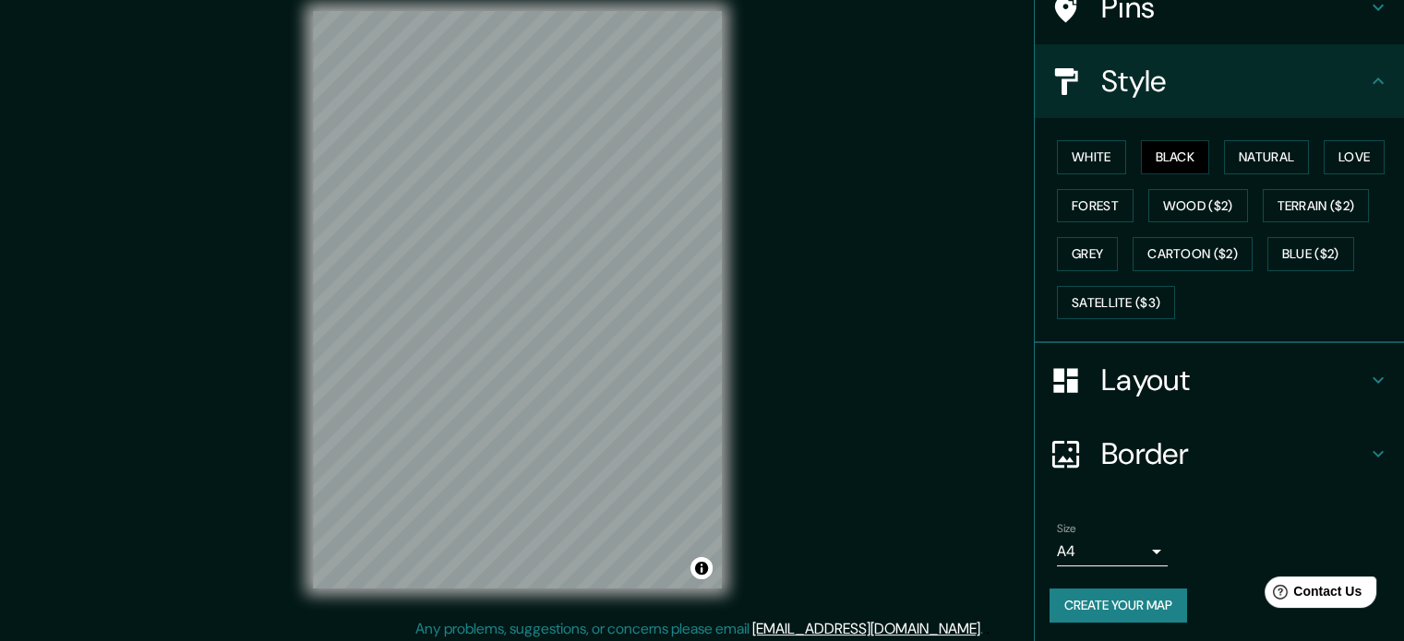
scroll to position [24, 0]
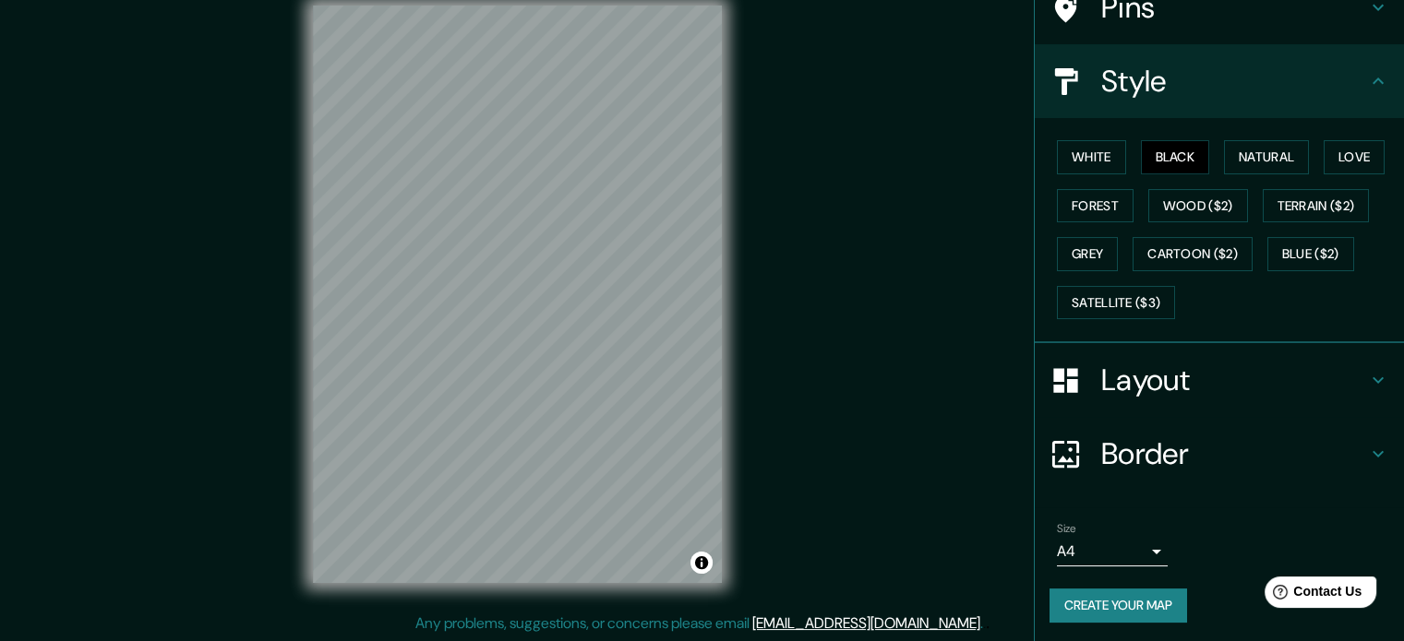
click at [1137, 553] on body "Mappin Location Medellín, Antioquia, Colombia Medellín Antioquia, Colombia Anti…" at bounding box center [702, 296] width 1404 height 641
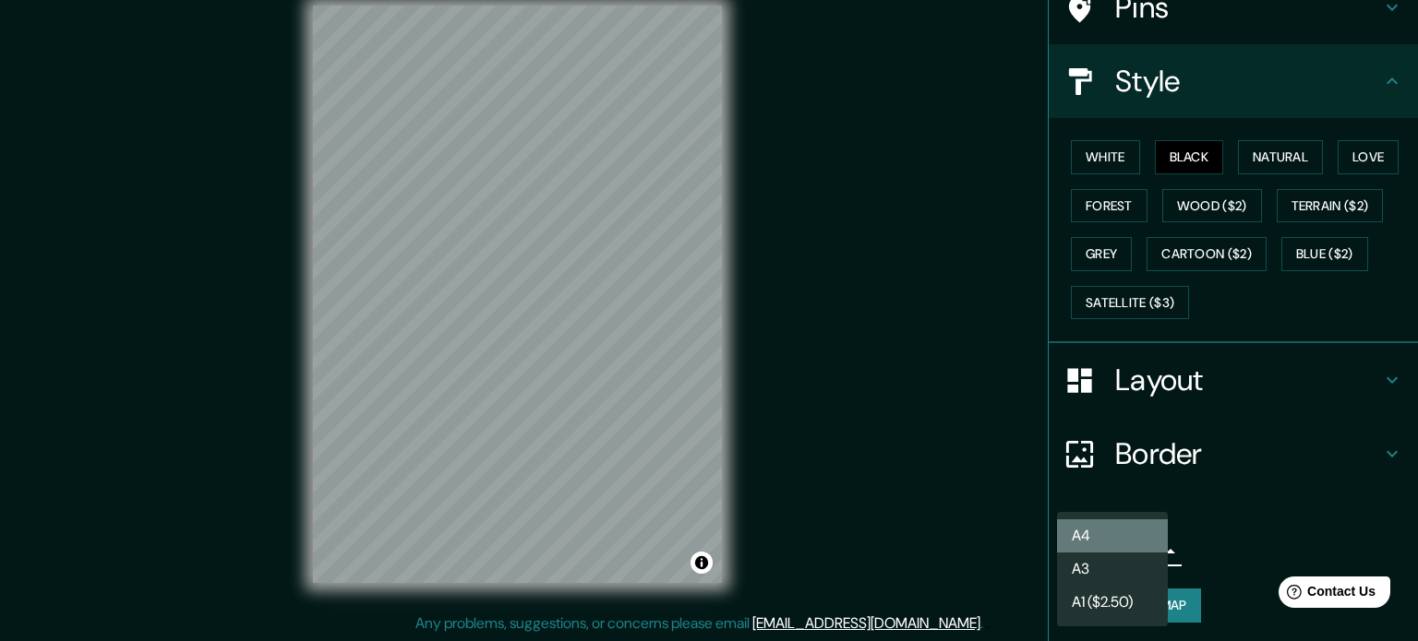
click at [1121, 541] on li "A4" at bounding box center [1112, 536] width 111 height 33
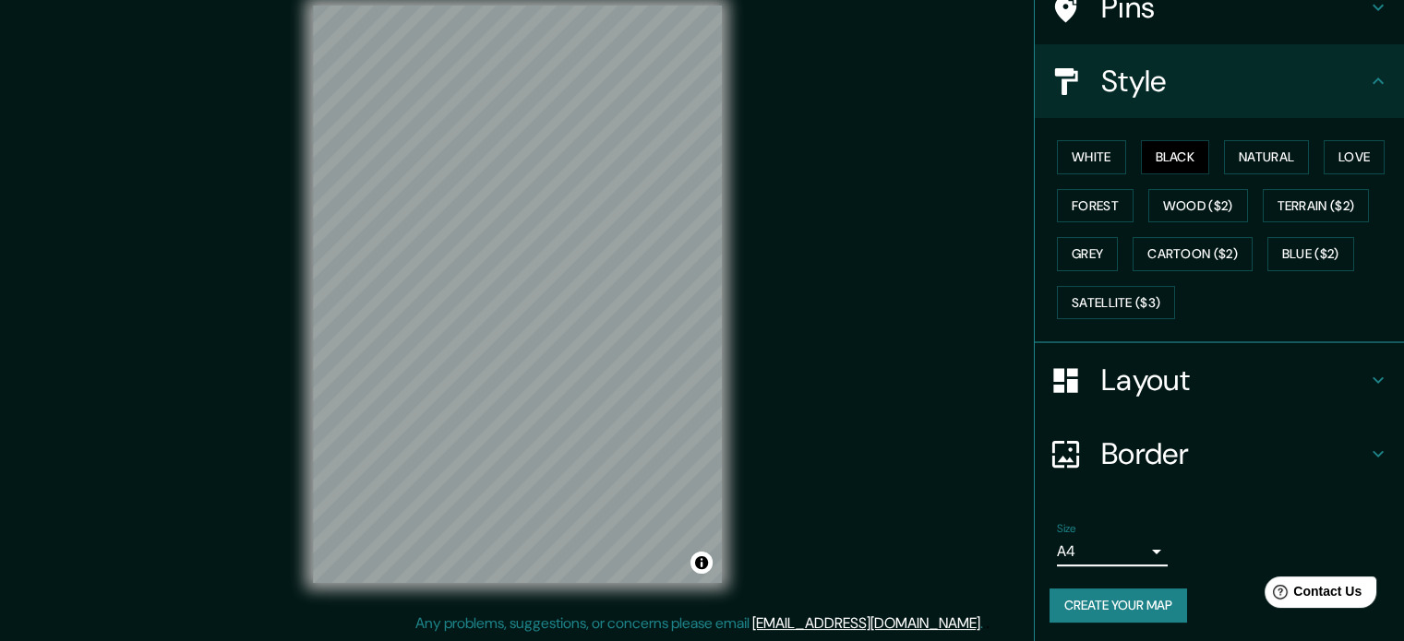
click at [1130, 589] on button "Create your map" at bounding box center [1118, 606] width 138 height 34
click at [1085, 590] on button "Create your map" at bounding box center [1118, 606] width 138 height 34
click at [1348, 64] on h4 "Style" at bounding box center [1234, 81] width 266 height 37
click at [1345, 66] on h4 "Style" at bounding box center [1234, 81] width 266 height 37
click at [1126, 593] on div "Create your map" at bounding box center [1219, 606] width 340 height 34
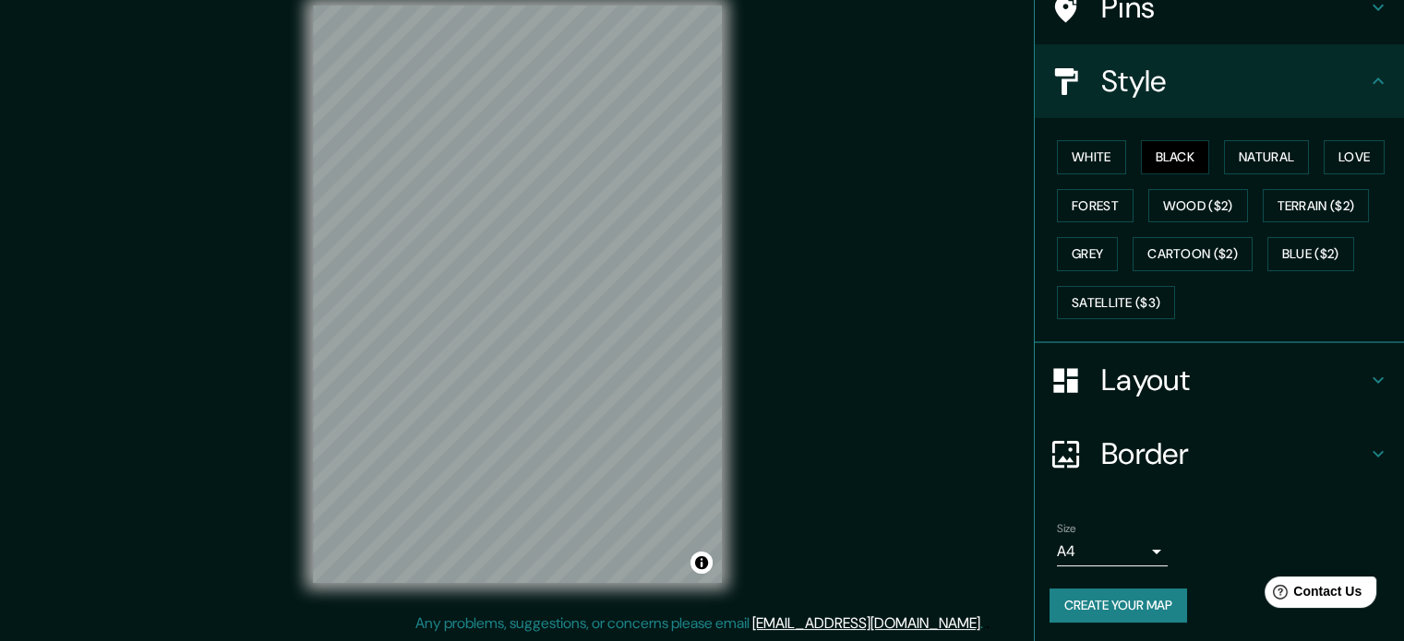
click at [1183, 603] on div "Create your map" at bounding box center [1219, 606] width 340 height 34
click at [1166, 603] on button "Create your map" at bounding box center [1118, 606] width 138 height 34
click at [1166, 603] on div "Create your map" at bounding box center [1219, 606] width 340 height 34
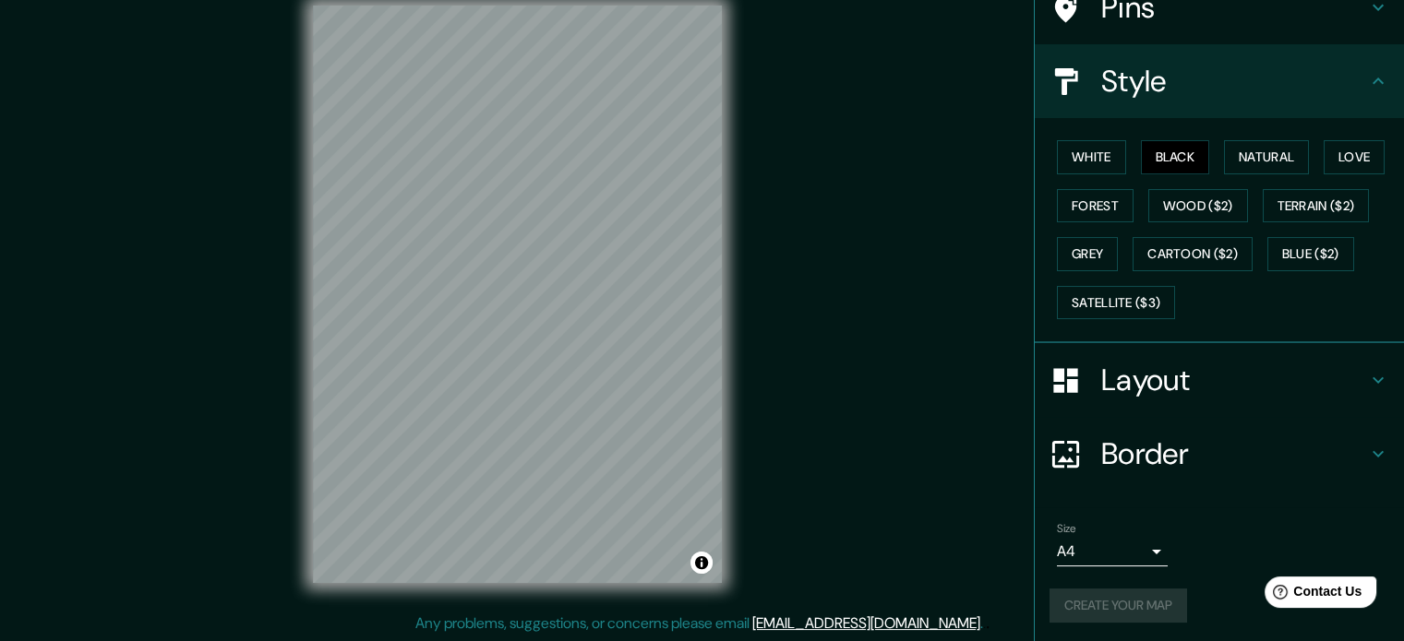
click at [1166, 603] on div "Create your map" at bounding box center [1219, 606] width 340 height 34
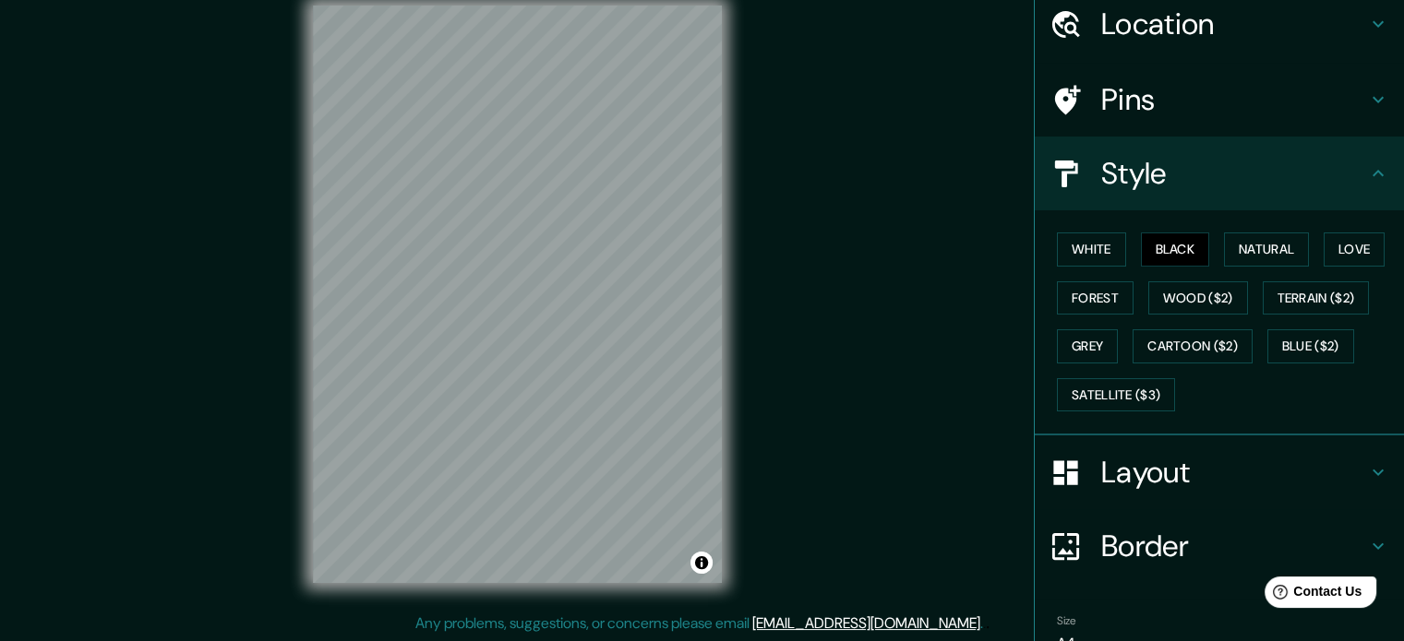
scroll to position [0, 0]
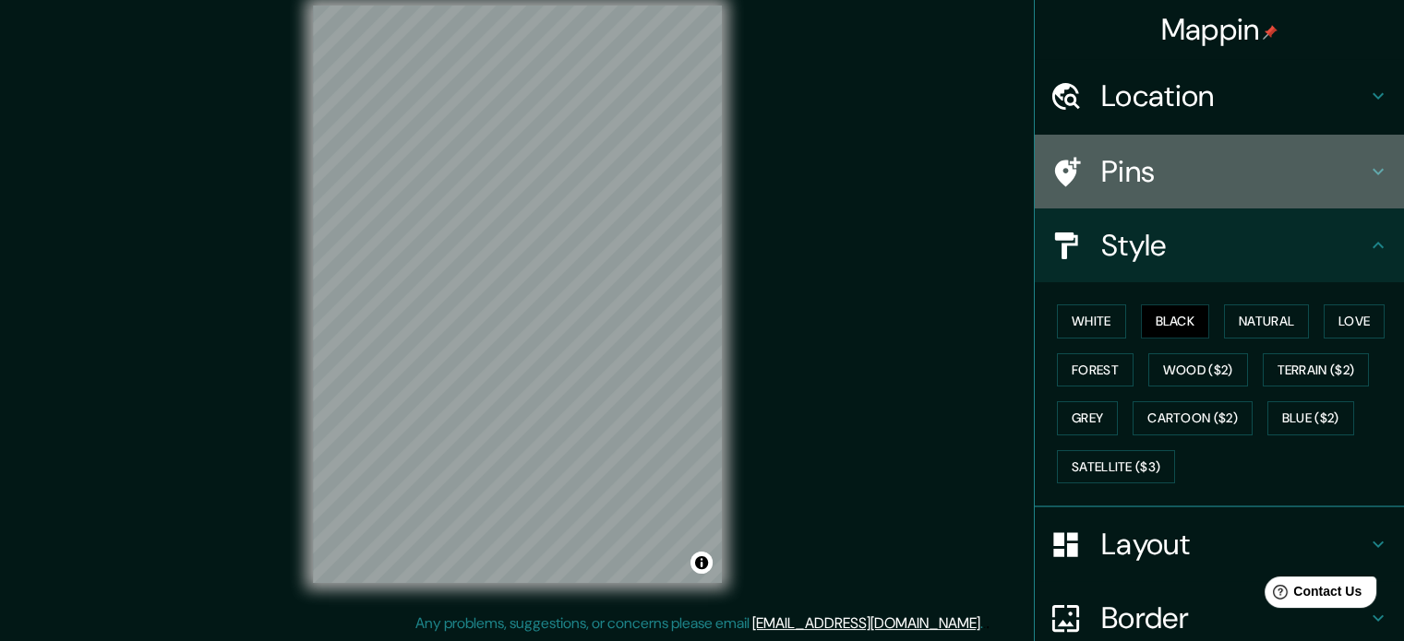
click at [1256, 158] on h4 "Pins" at bounding box center [1234, 171] width 266 height 37
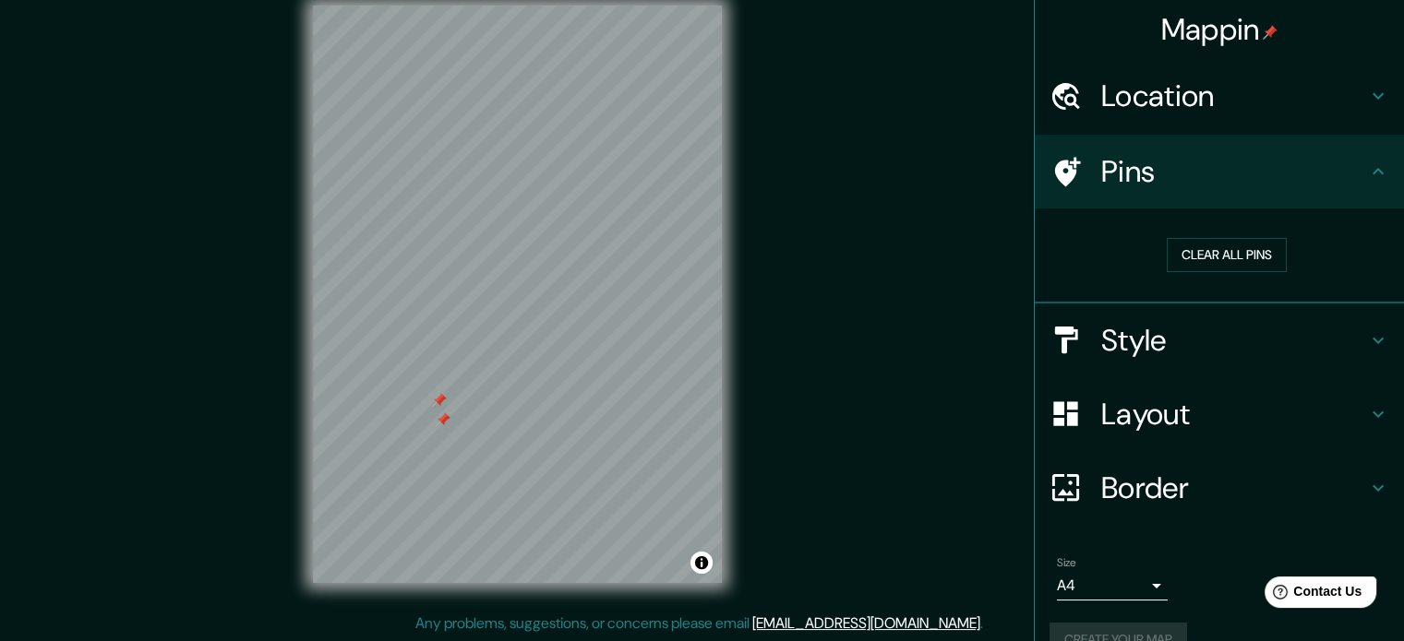
click at [439, 402] on div at bounding box center [439, 400] width 15 height 15
click at [440, 416] on div at bounding box center [443, 420] width 15 height 15
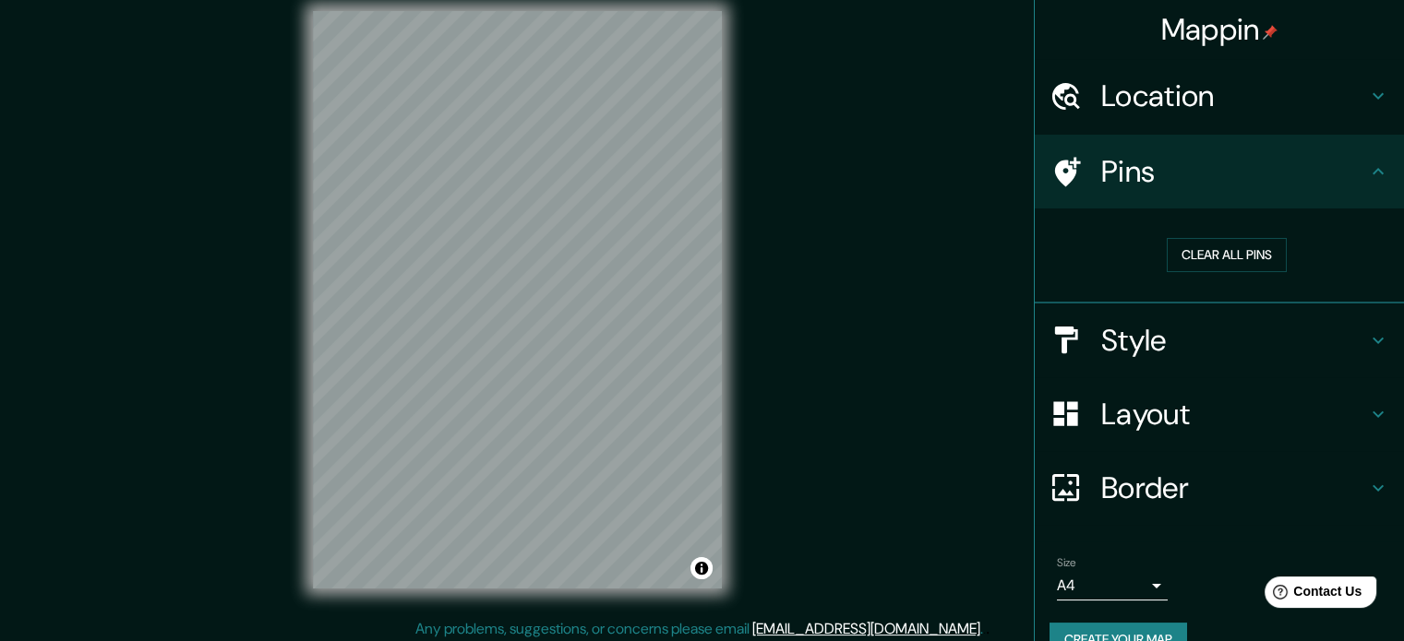
scroll to position [24, 0]
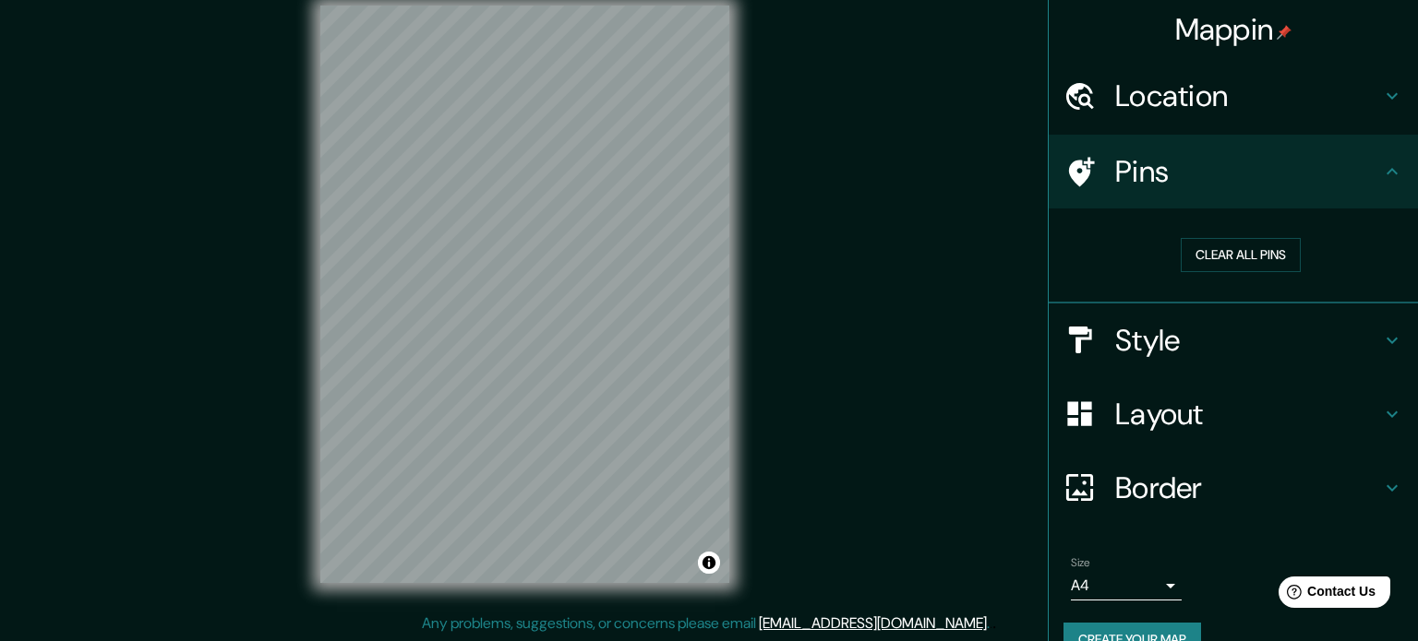
click at [1134, 597] on body "Mappin Location Medellín, Antioquia, Colombia Medellín Antioquia, Colombia Anti…" at bounding box center [709, 296] width 1418 height 641
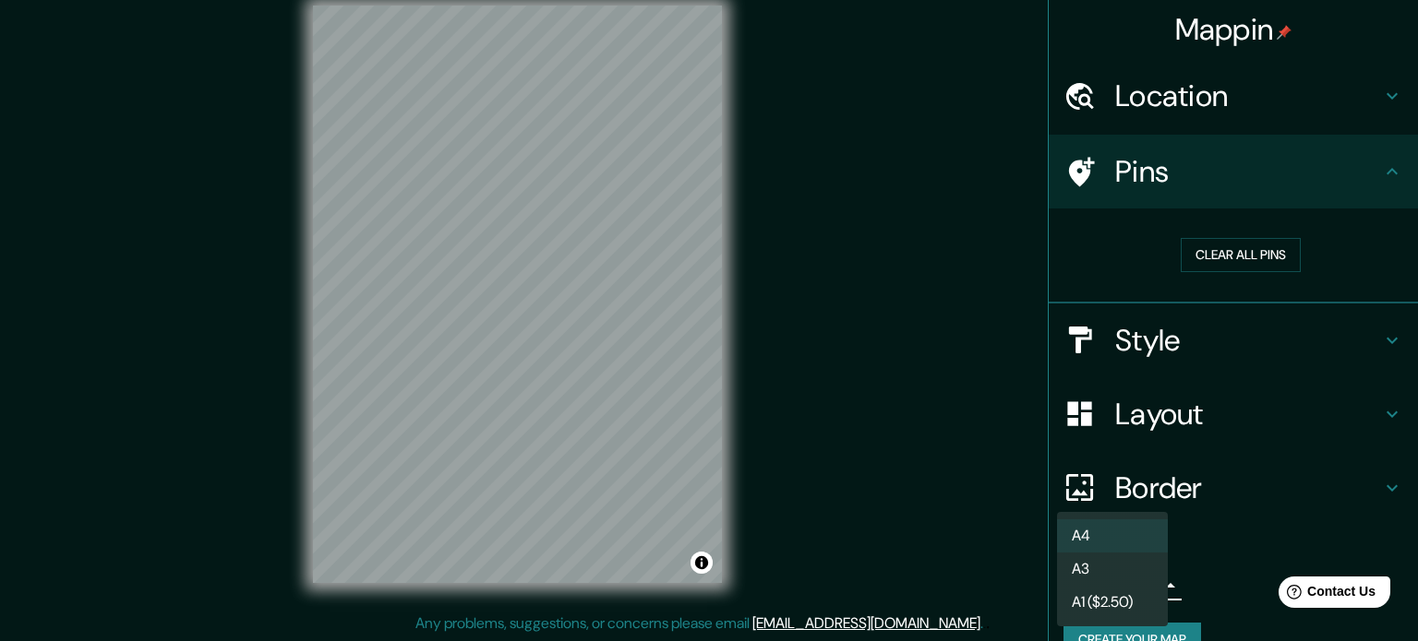
click at [1135, 568] on li "A3" at bounding box center [1112, 569] width 111 height 33
type input "a4"
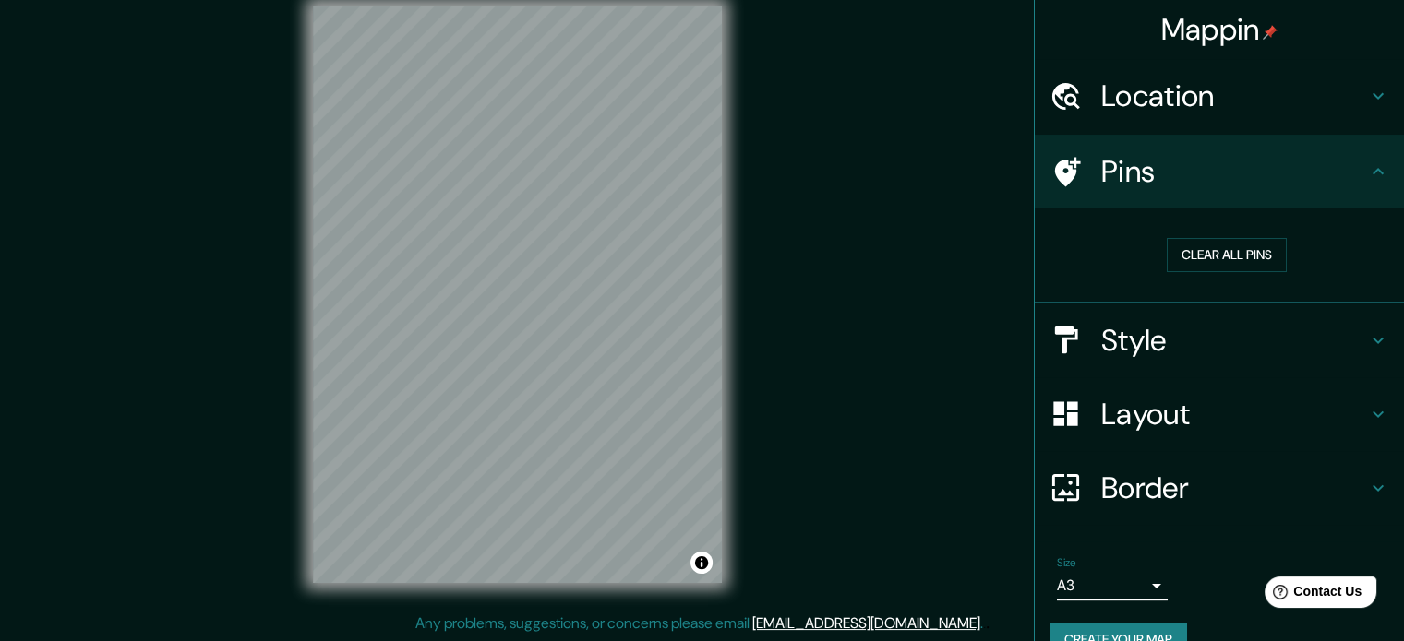
click at [1135, 629] on button "Create your map" at bounding box center [1118, 640] width 138 height 34
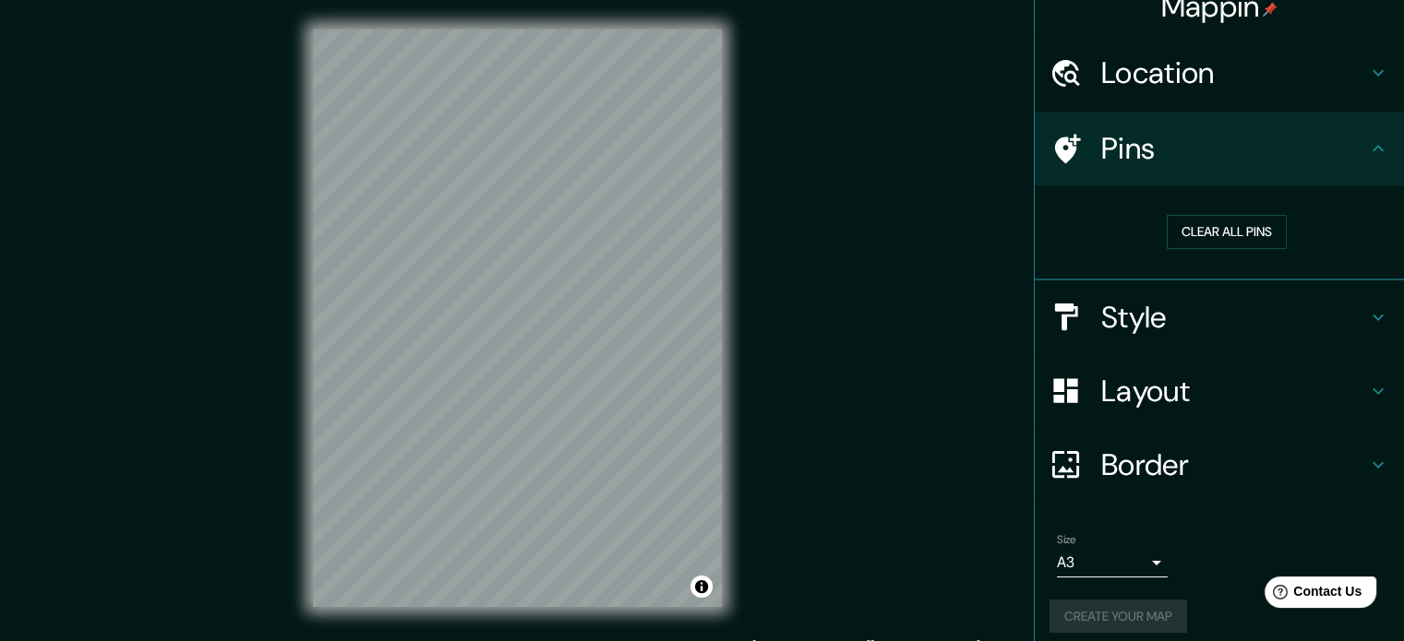
scroll to position [35, 0]
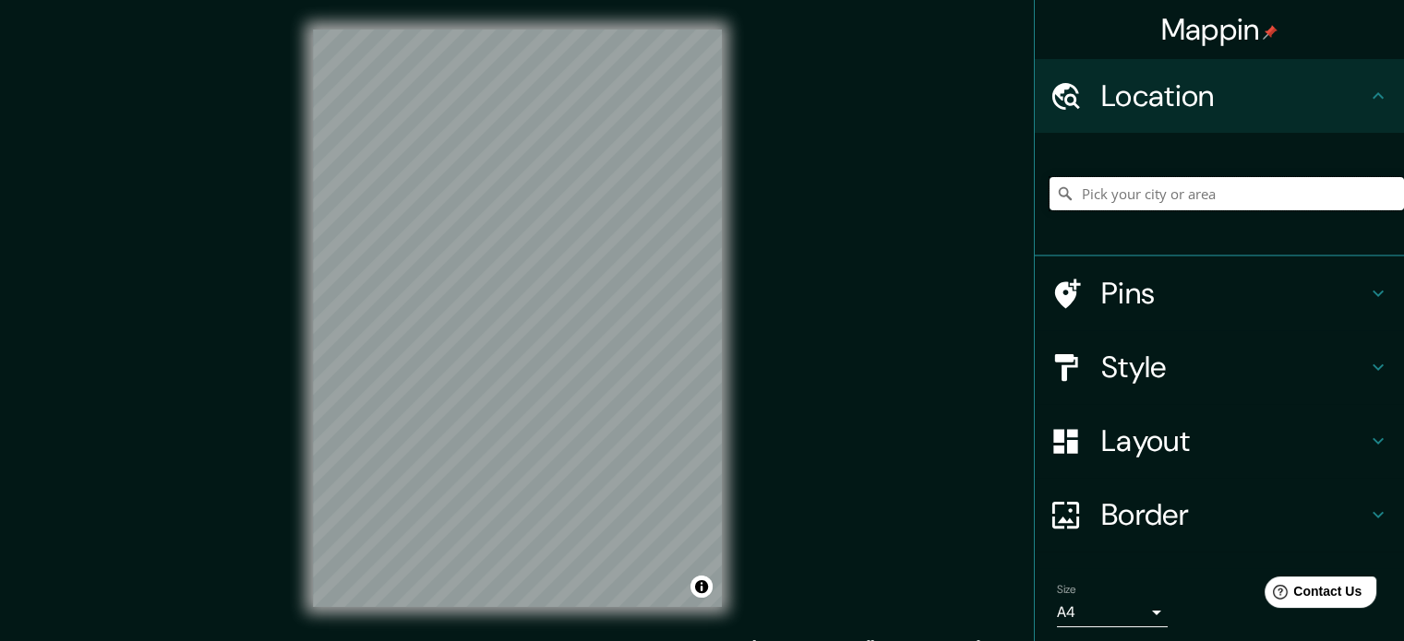
click at [1277, 206] on input "Pick your city or area" at bounding box center [1226, 193] width 354 height 33
type input "[GEOGRAPHIC_DATA], [GEOGRAPHIC_DATA], [GEOGRAPHIC_DATA]"
click at [1245, 346] on div "Style" at bounding box center [1219, 367] width 369 height 74
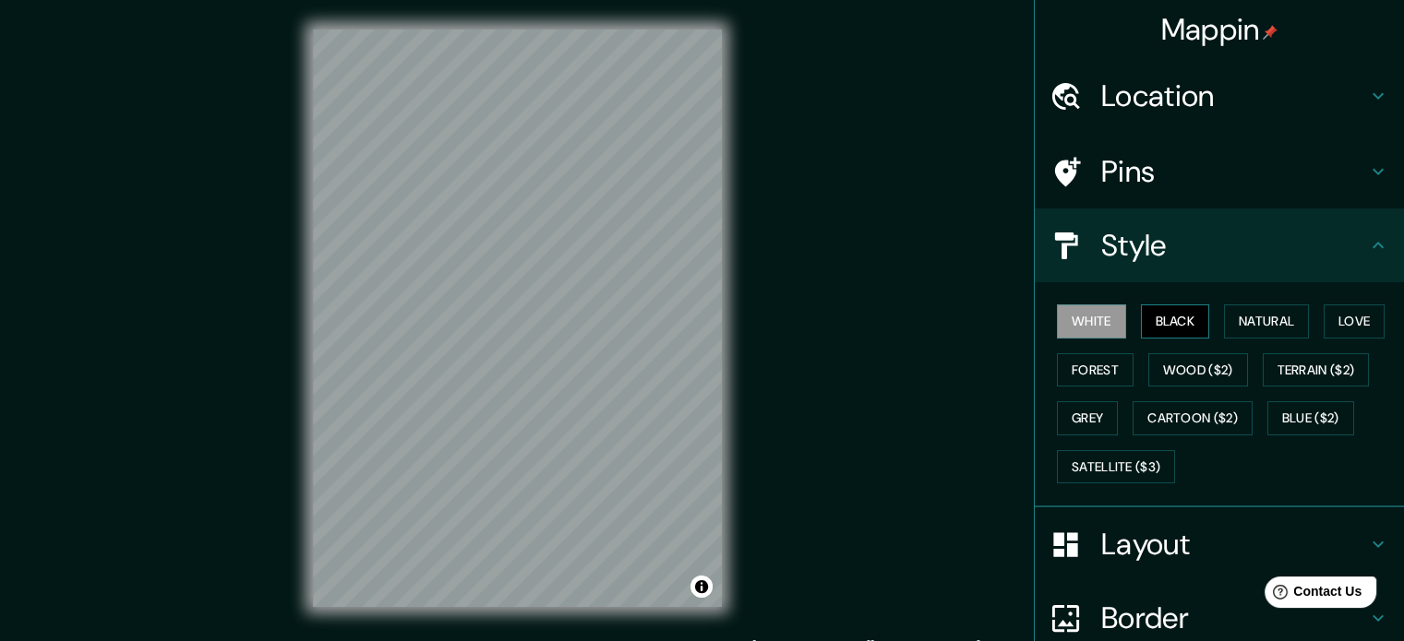
click at [1174, 330] on button "Black" at bounding box center [1175, 322] width 69 height 34
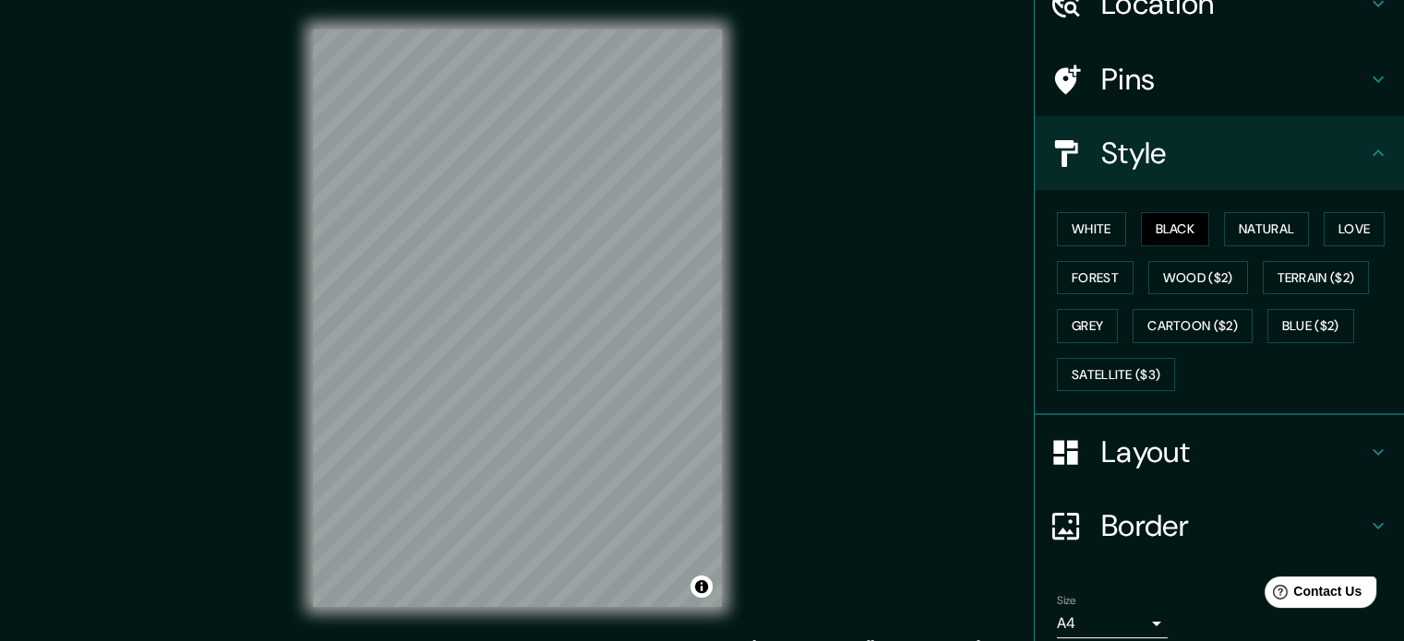
scroll to position [164, 0]
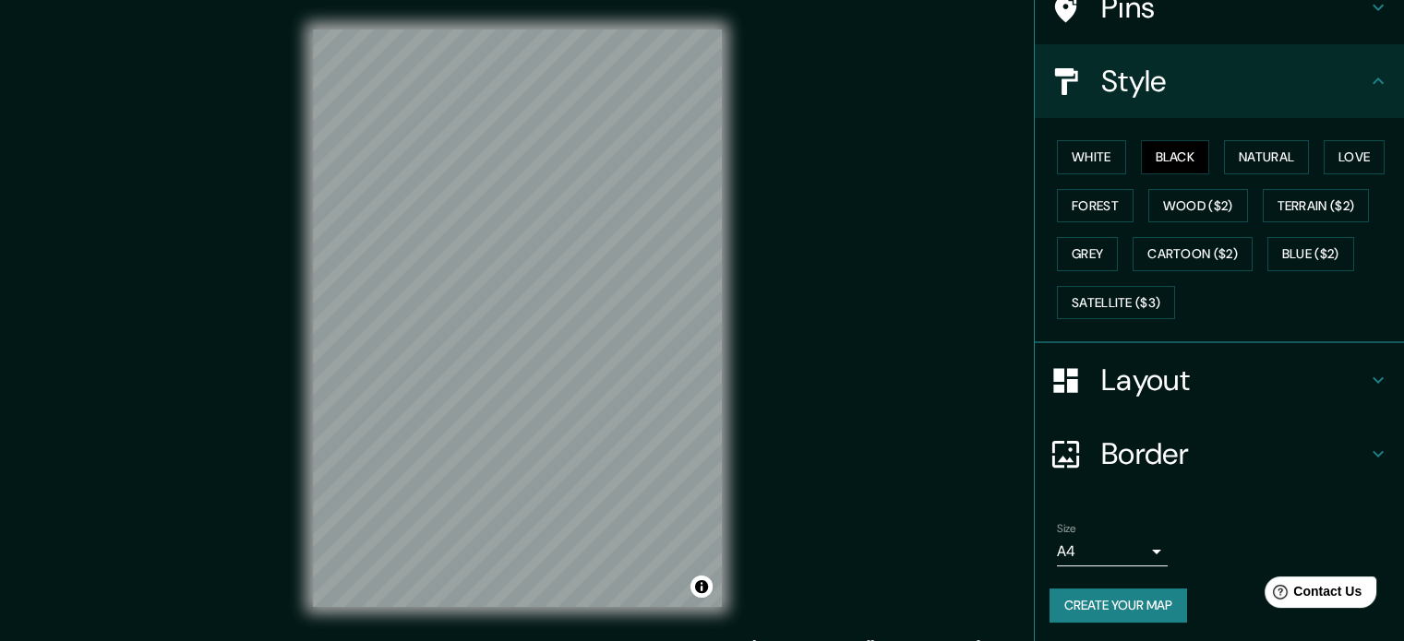
click at [1097, 596] on button "Create your map" at bounding box center [1118, 606] width 138 height 34
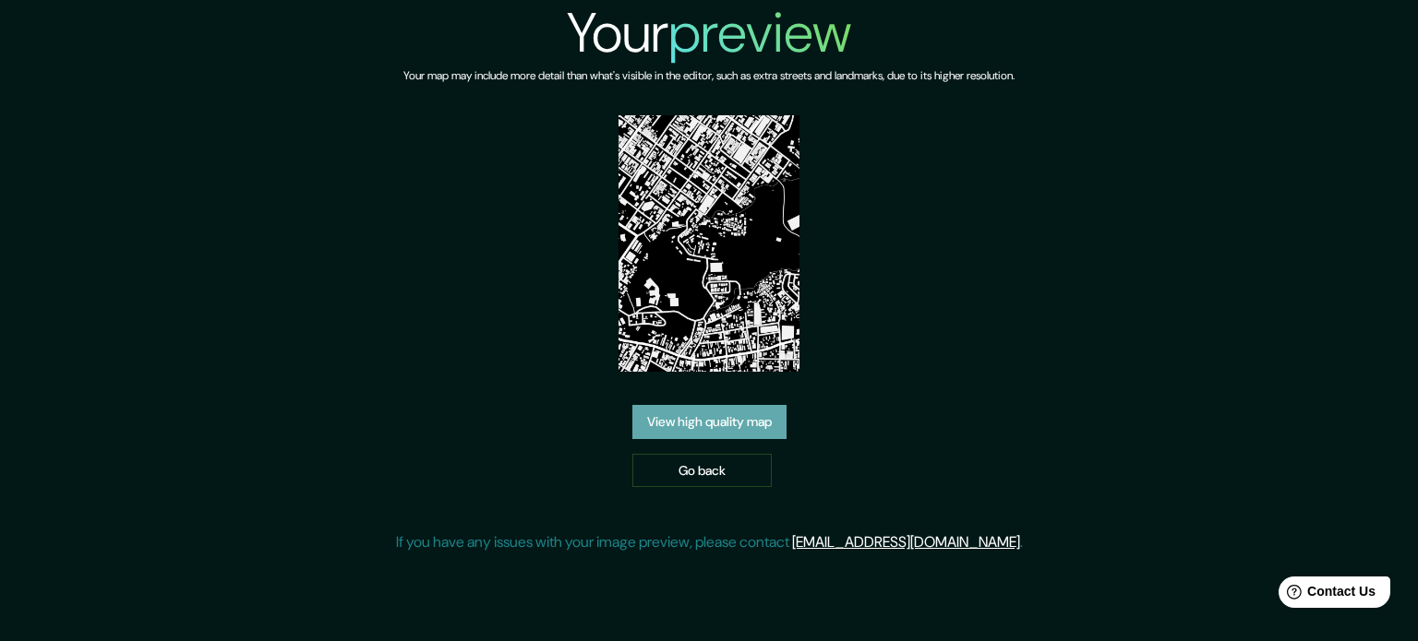
click at [720, 416] on link "View high quality map" at bounding box center [709, 422] width 154 height 34
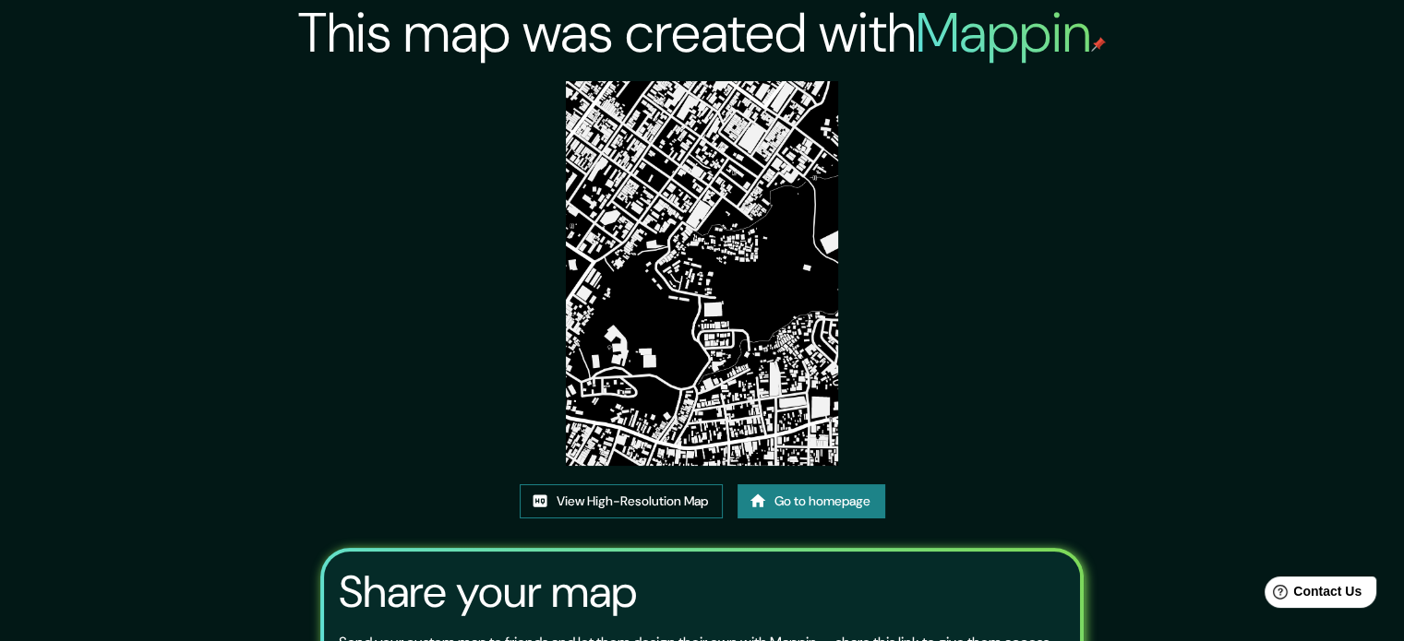
click at [655, 498] on link "View High-Resolution Map" at bounding box center [621, 502] width 203 height 34
